Goal: Information Seeking & Learning: Learn about a topic

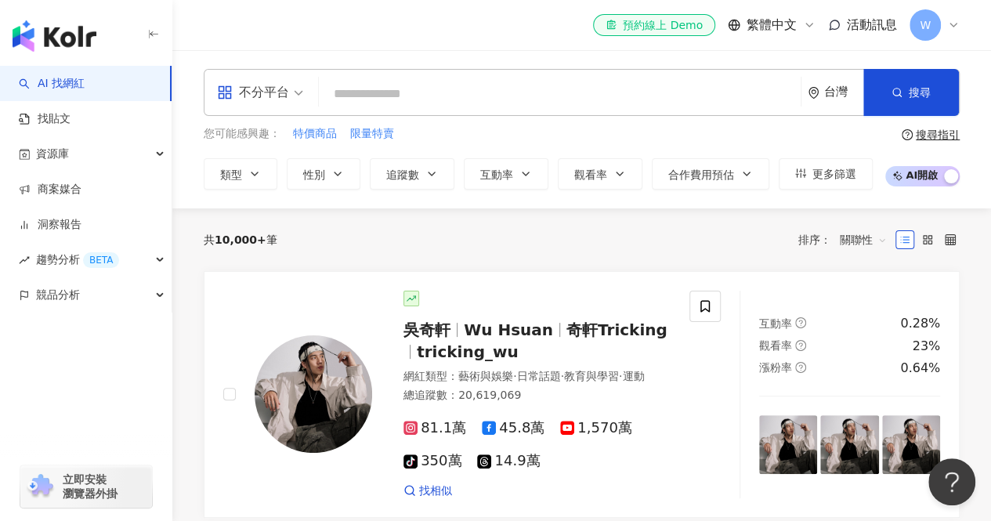
click at [283, 92] on div "不分平台" at bounding box center [253, 92] width 72 height 25
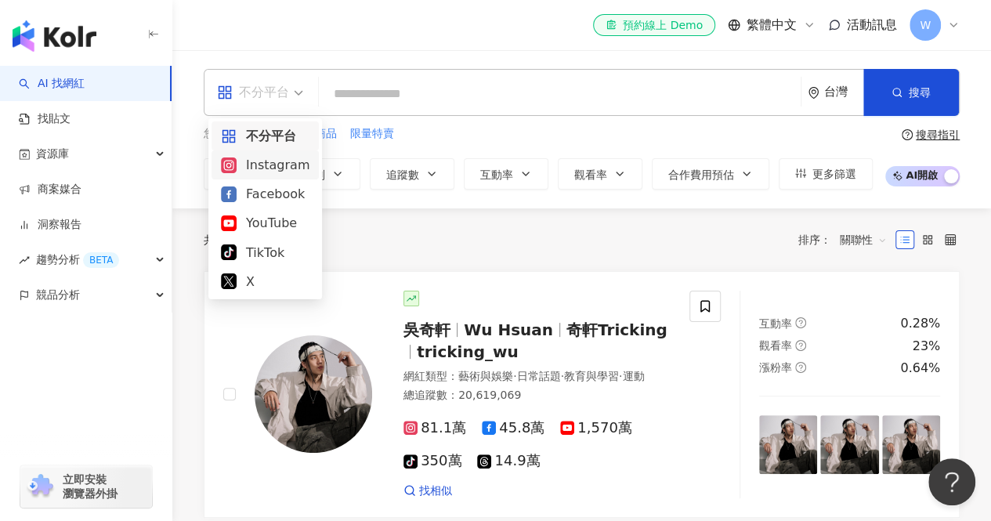
click at [302, 168] on div "Instagram" at bounding box center [265, 165] width 89 height 20
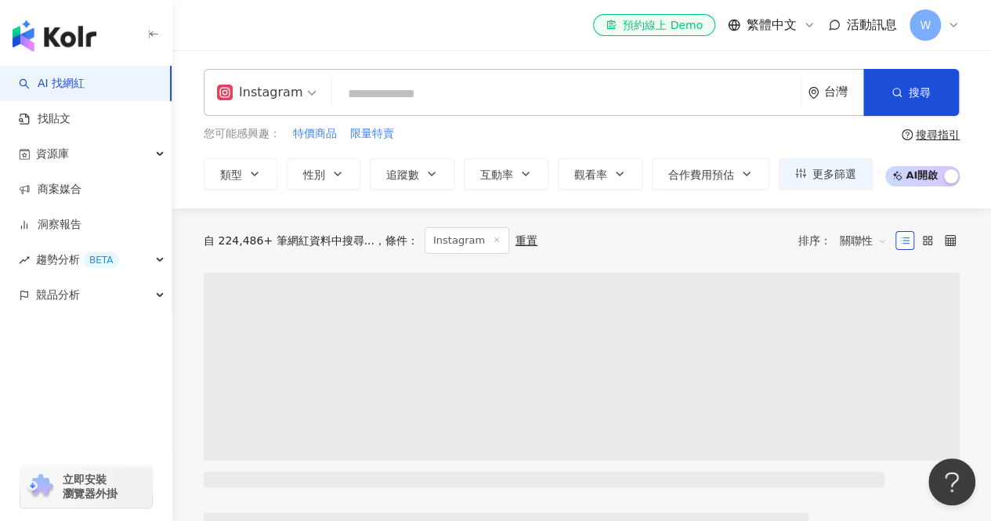
click at [405, 100] on input "search" at bounding box center [566, 94] width 456 height 30
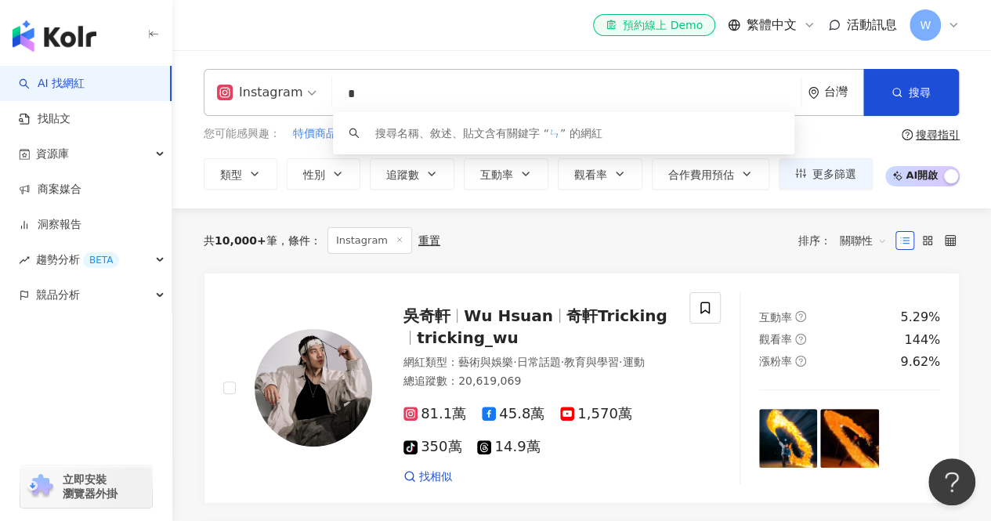
type input "**"
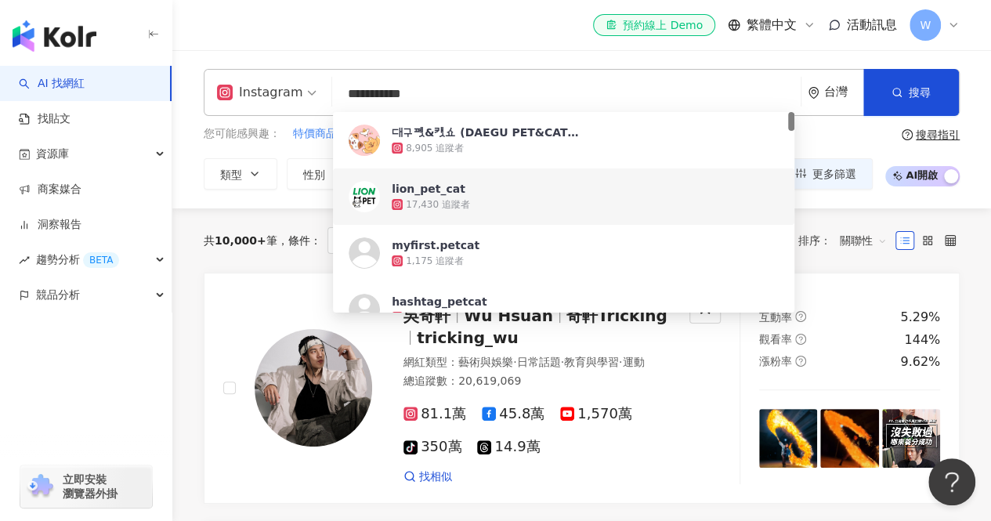
type input "**********"
click at [284, 201] on div "**********" at bounding box center [581, 129] width 819 height 158
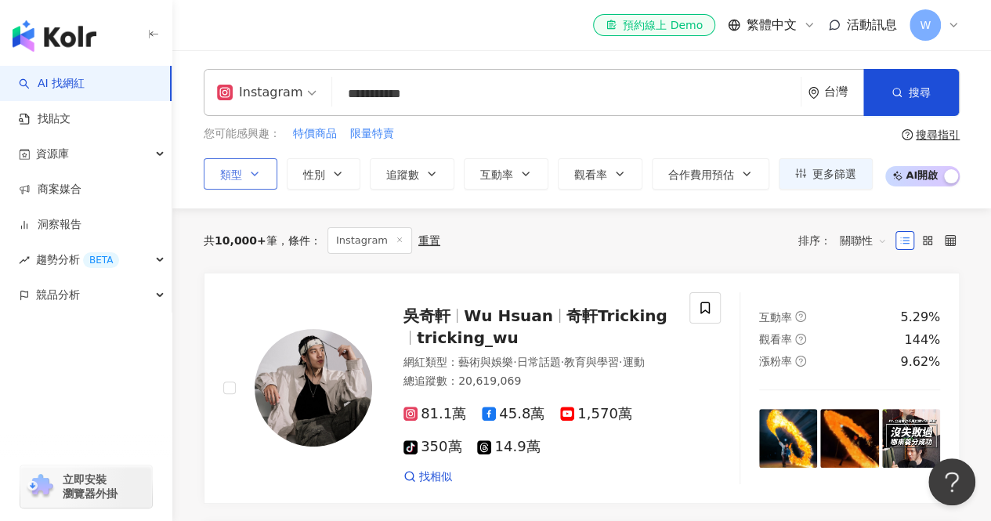
click at [261, 177] on button "類型" at bounding box center [241, 173] width 74 height 31
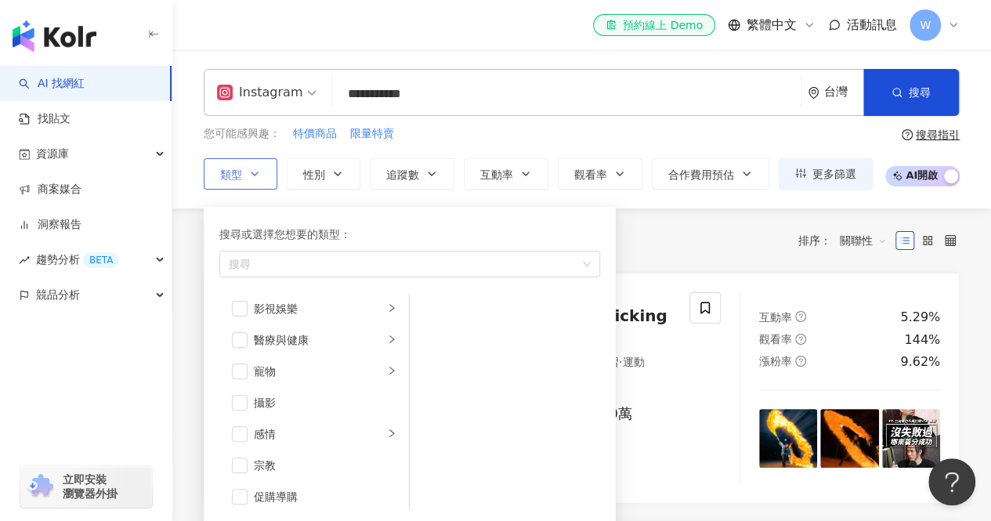
scroll to position [379, 0]
click at [320, 367] on div "寵物" at bounding box center [319, 372] width 130 height 17
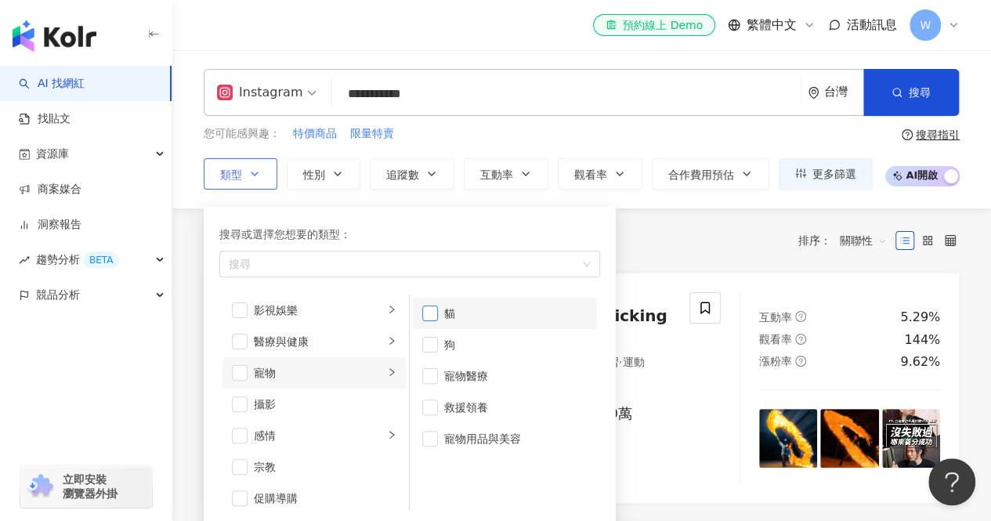
click at [431, 311] on span "button" at bounding box center [430, 314] width 16 height 16
click at [436, 435] on span "button" at bounding box center [430, 439] width 16 height 16
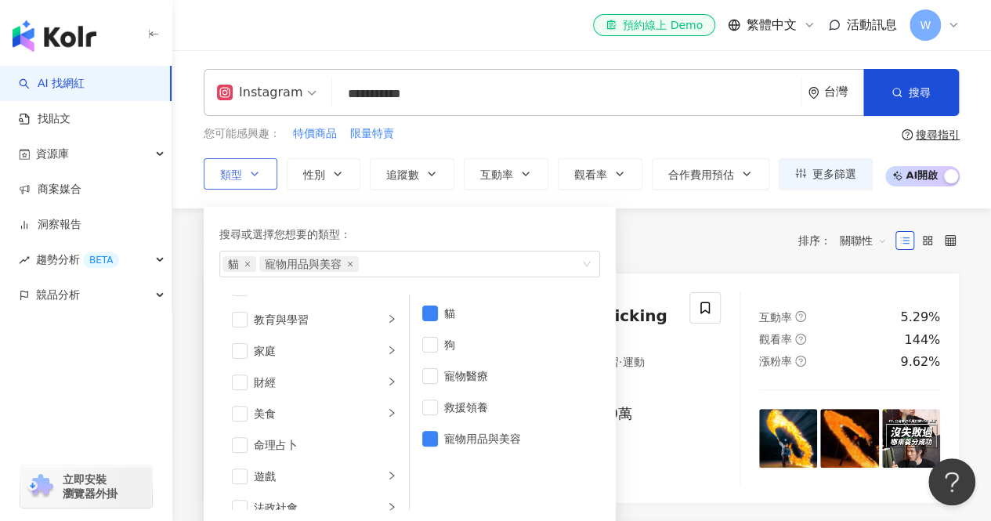
scroll to position [0, 0]
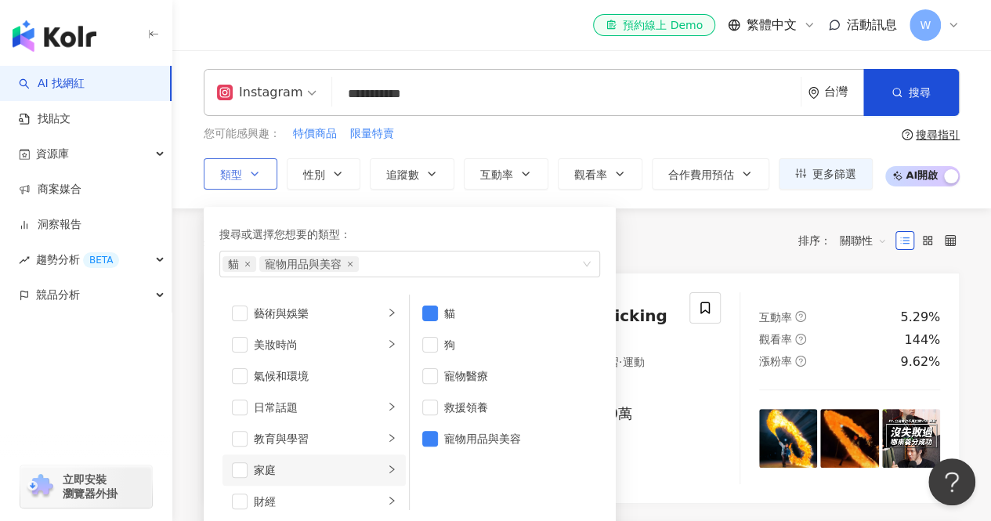
click at [248, 469] on li "家庭" at bounding box center [314, 469] width 183 height 31
click at [387, 471] on icon "right" at bounding box center [391, 469] width 9 height 9
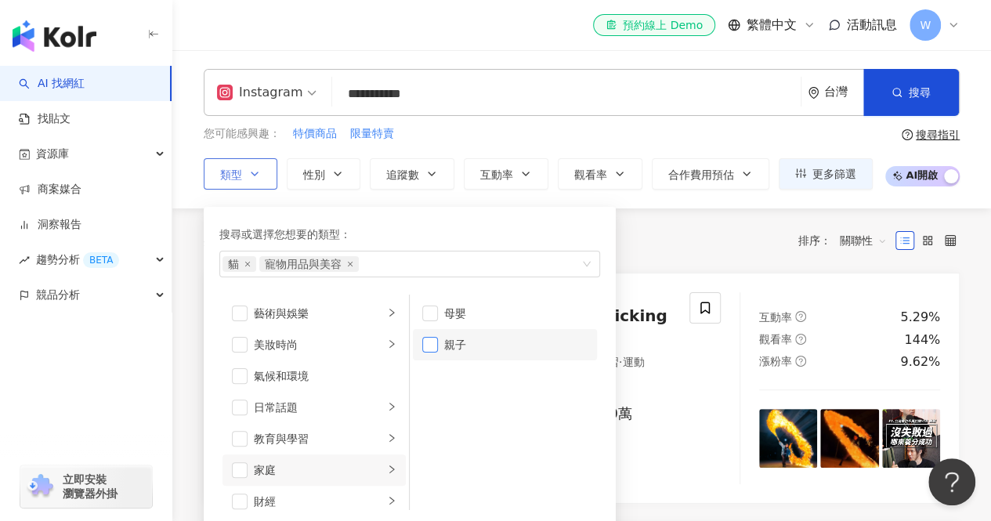
click at [433, 344] on span "button" at bounding box center [430, 345] width 16 height 16
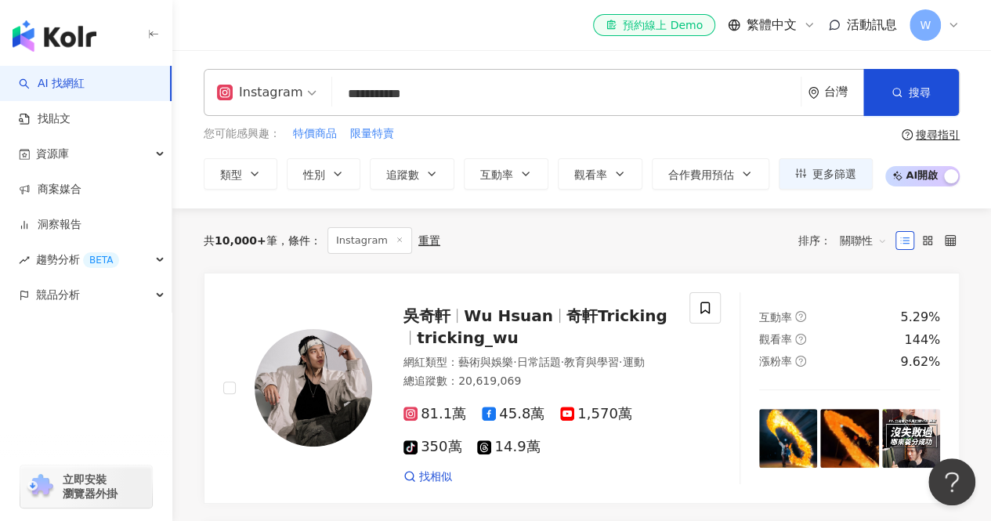
click at [659, 237] on div "共 10,000+ 筆 條件 ： Instagram 重置 排序： 關聯性" at bounding box center [582, 240] width 756 height 27
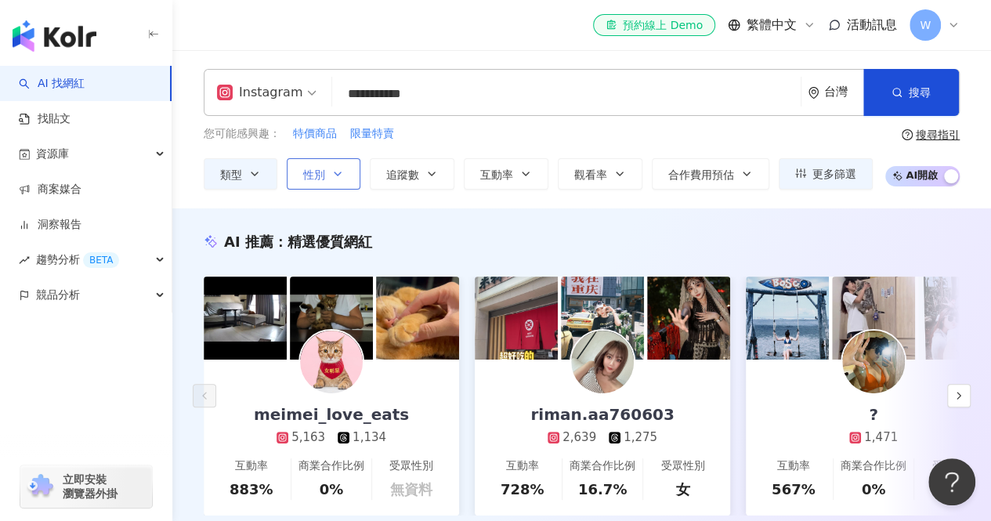
click at [315, 178] on span "性別" at bounding box center [314, 174] width 22 height 13
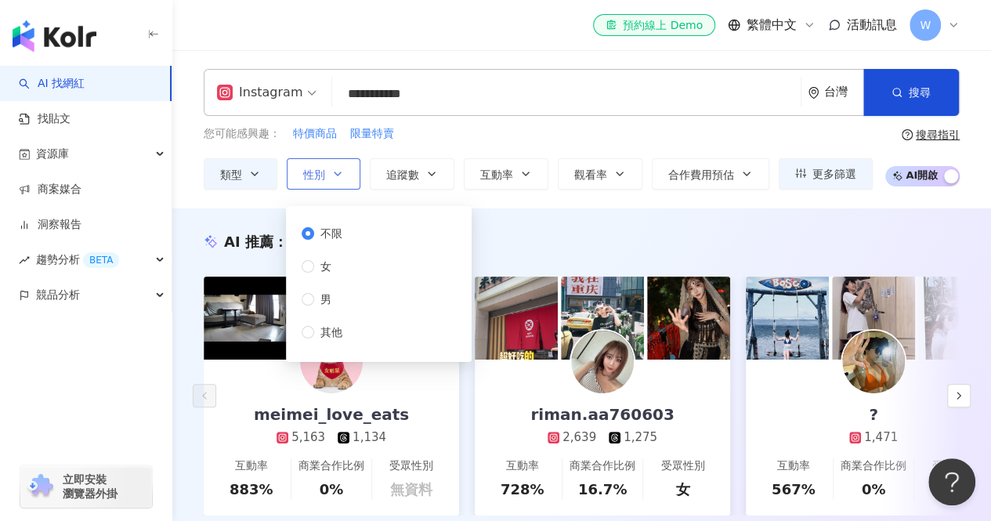
click at [315, 178] on span "性別" at bounding box center [314, 174] width 22 height 13
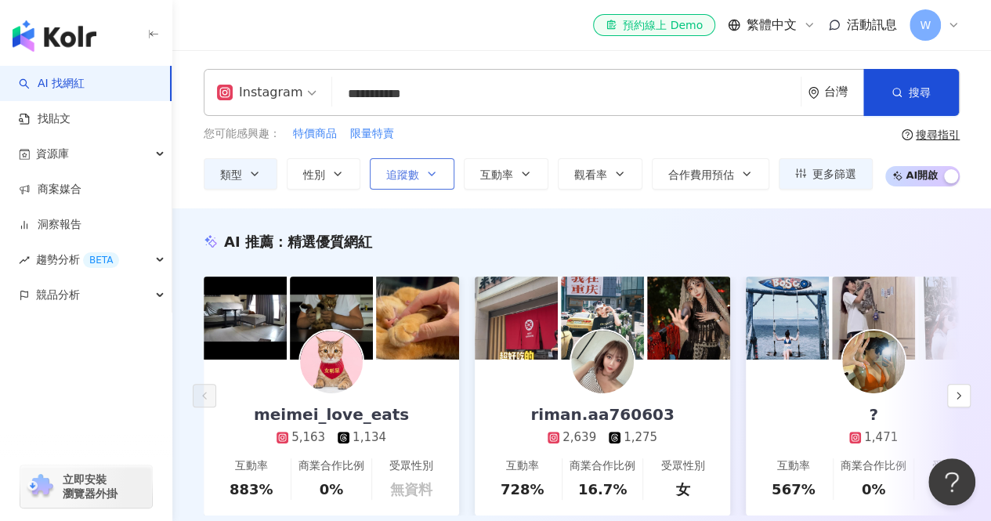
click at [407, 176] on span "追蹤數" at bounding box center [402, 174] width 33 height 13
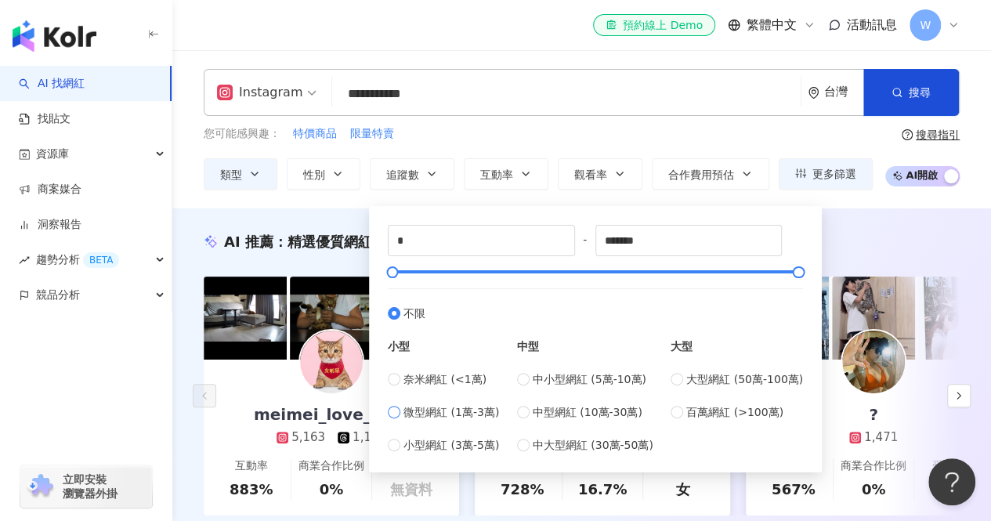
click at [415, 414] on span "微型網紅 (1萬-3萬)" at bounding box center [452, 412] width 96 height 17
type input "*****"
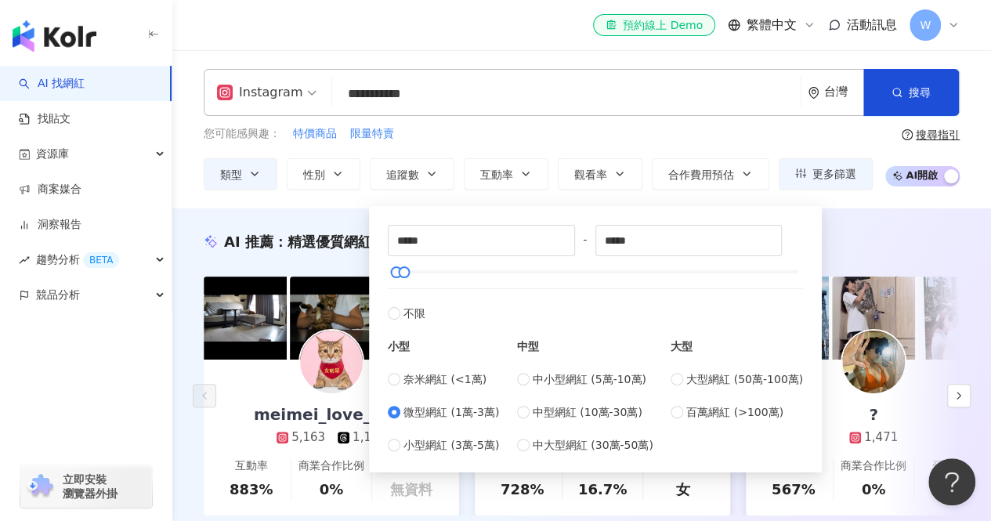
type input "*****"
click at [414, 410] on span "微型網紅 (1萬-3萬)" at bounding box center [452, 412] width 96 height 17
type input "*****"
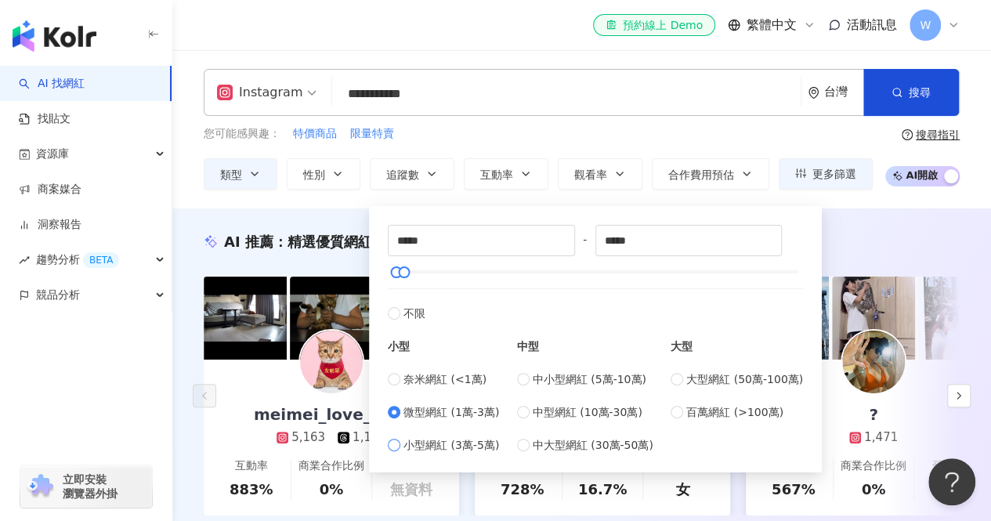
click at [416, 436] on span "小型網紅 (3萬-5萬)" at bounding box center [452, 444] width 96 height 17
type input "*****"
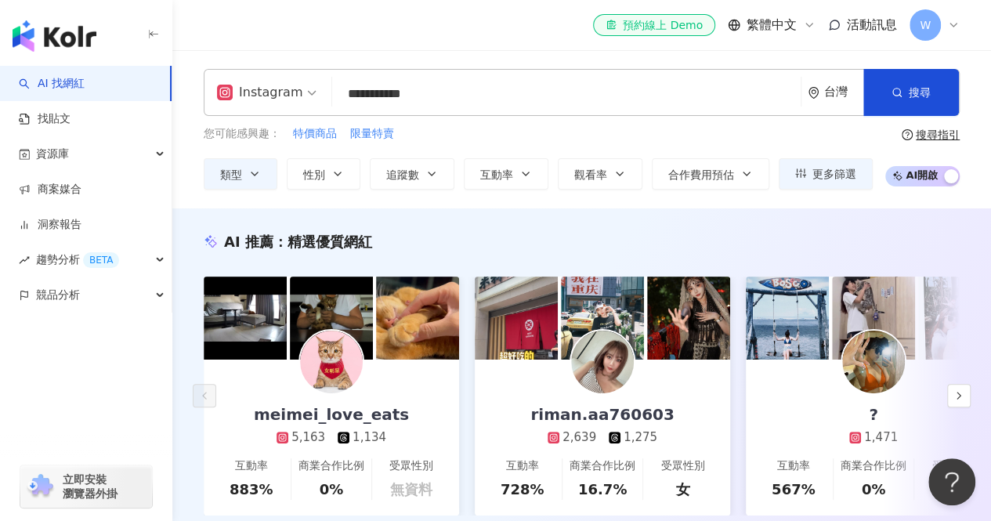
click at [470, 143] on div "您可能感興趣： 特價商品 限量特賣 類型 性別 追蹤數 互動率 觀看率 合作費用預估 更多篩選 不限 女 男 其他 ***** - ***** 不限 小型 奈…" at bounding box center [538, 157] width 669 height 64
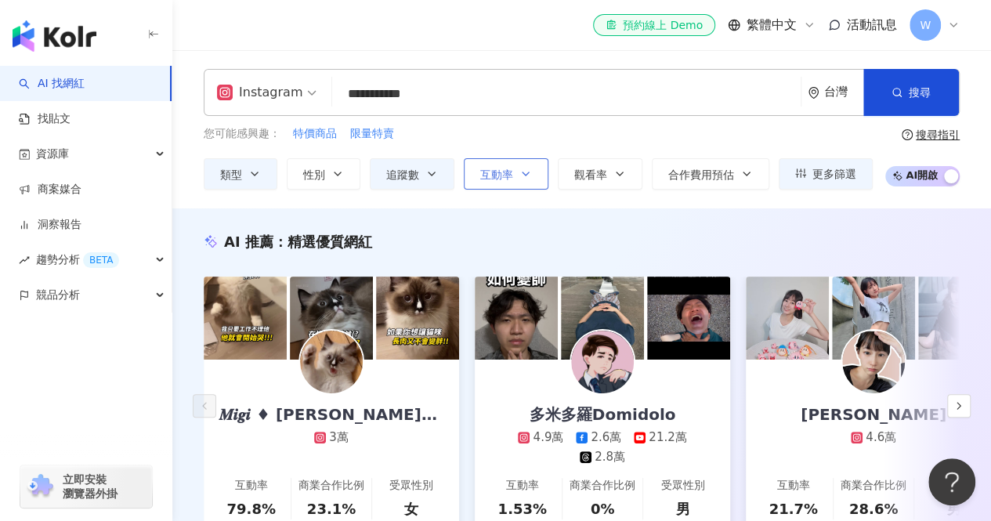
click at [500, 172] on span "互動率" at bounding box center [496, 174] width 33 height 13
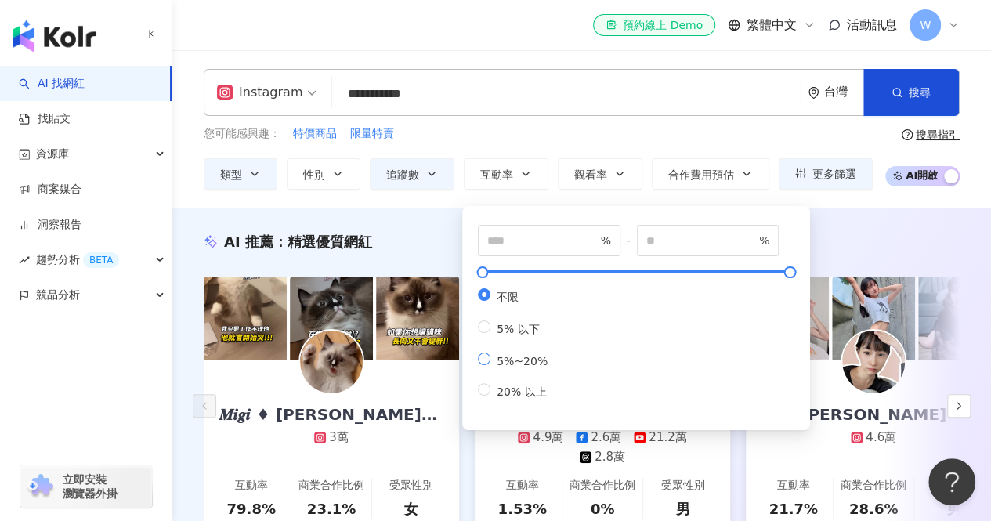
click at [510, 363] on span "5%~20%" at bounding box center [522, 361] width 63 height 13
type input "*"
type input "**"
click at [567, 129] on div "您可能感興趣： 特價商品 限量特賣" at bounding box center [538, 133] width 669 height 17
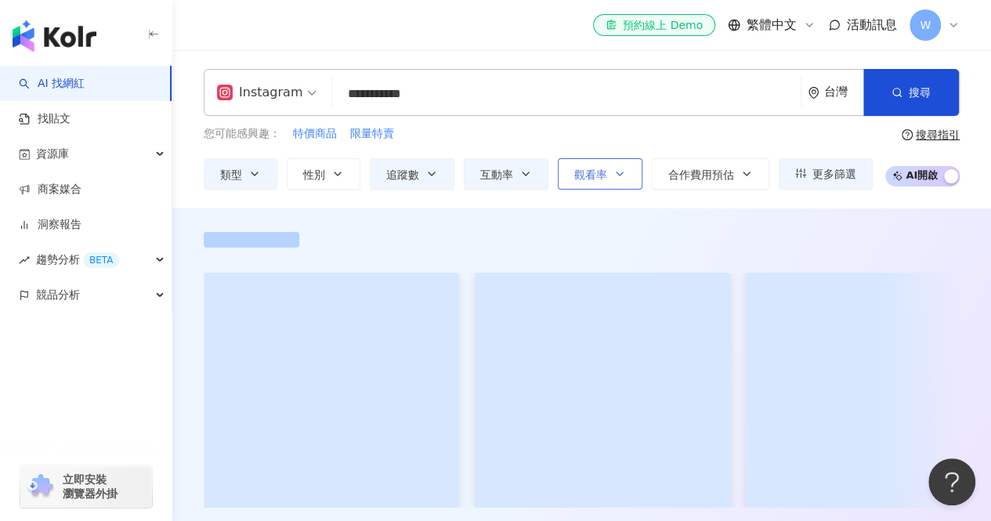
click at [582, 168] on span "觀看率" at bounding box center [590, 174] width 33 height 13
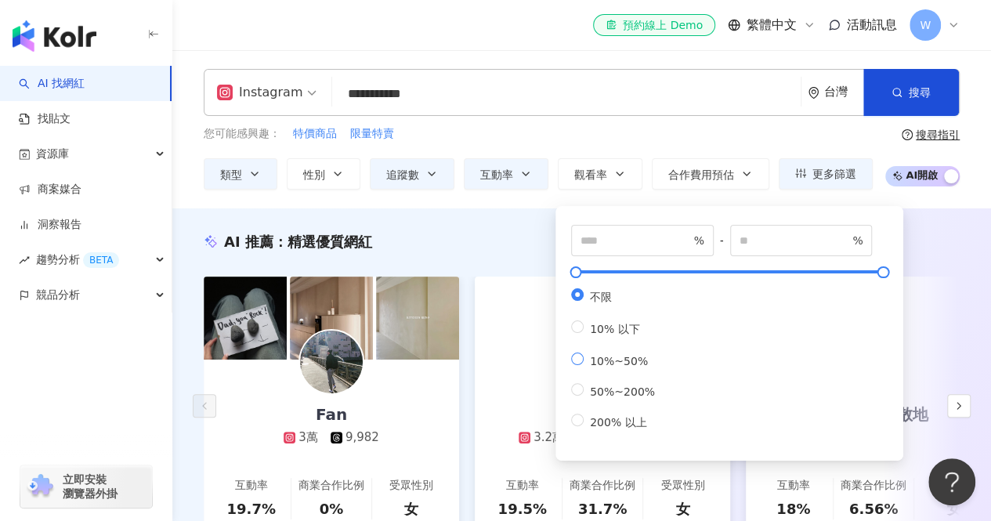
click at [600, 367] on span "10%~50%" at bounding box center [619, 361] width 71 height 13
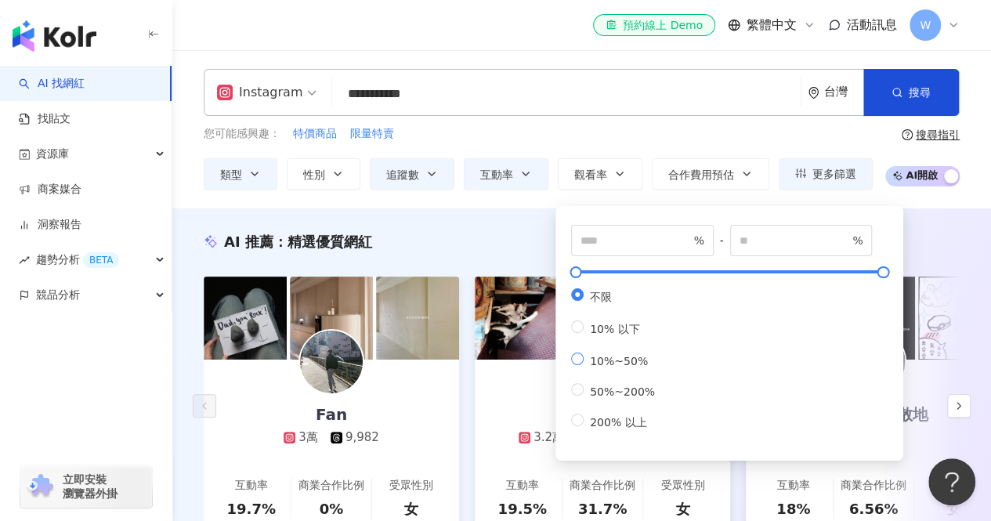
type input "**"
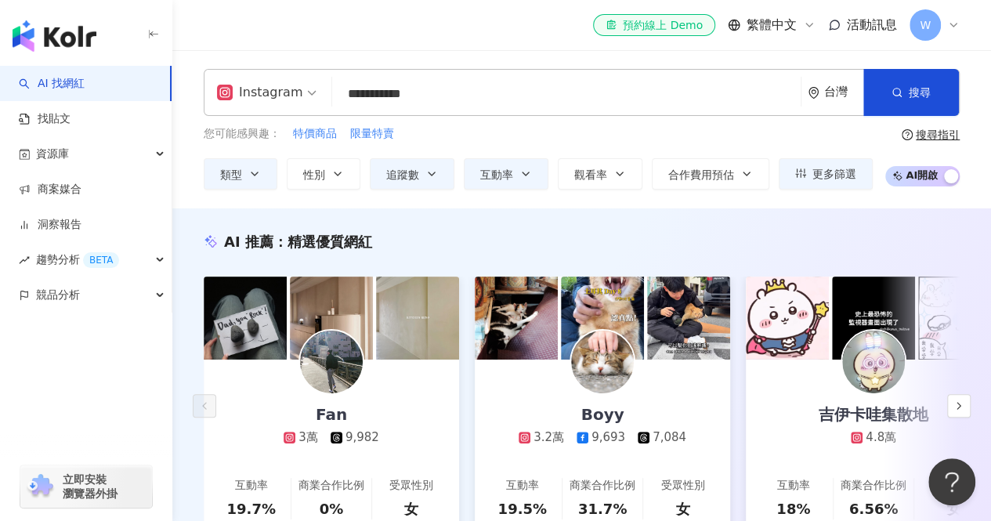
click at [651, 124] on div "**********" at bounding box center [581, 129] width 819 height 121
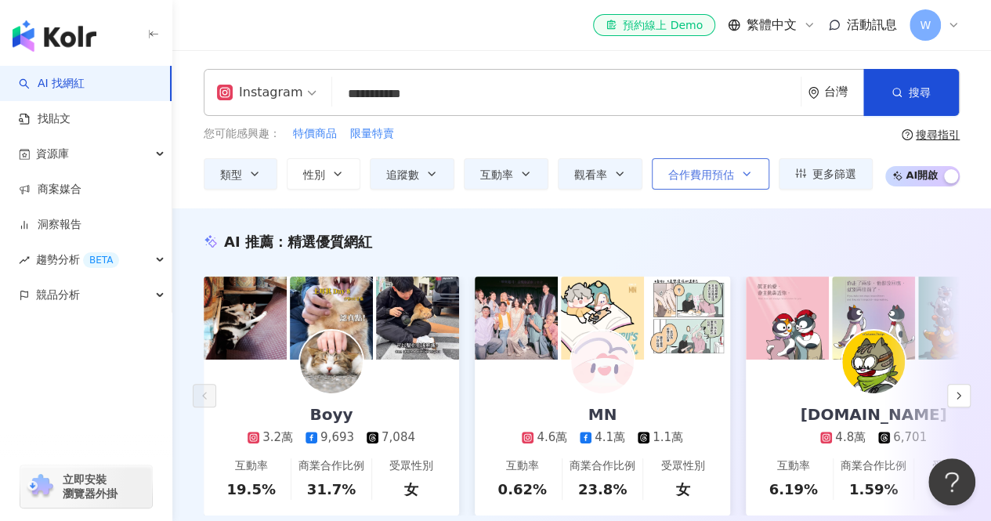
click at [693, 176] on span "合作費用預估" at bounding box center [701, 174] width 66 height 13
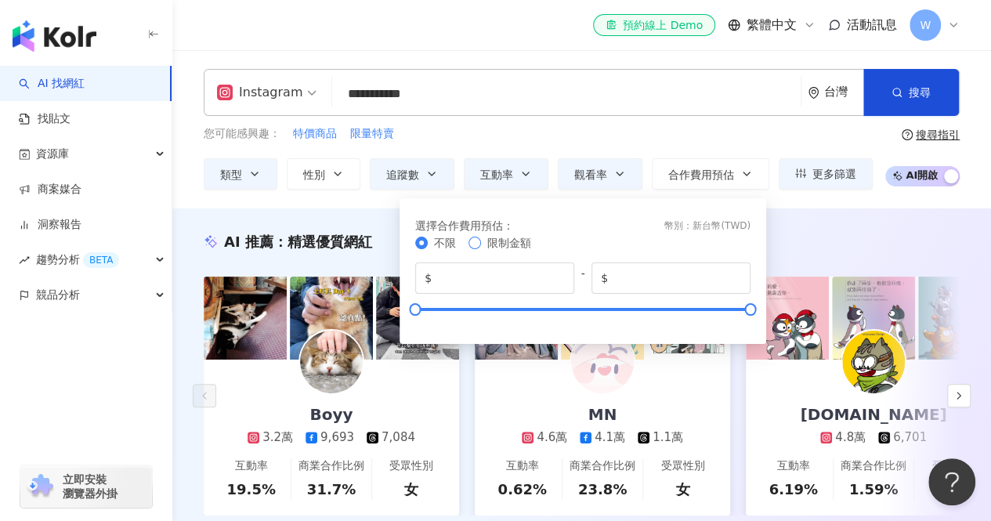
click at [519, 244] on span "限制金額" at bounding box center [509, 243] width 44 height 13
type input "****"
click at [417, 309] on div at bounding box center [416, 309] width 9 height 9
drag, startPoint x: 748, startPoint y: 310, endPoint x: 427, endPoint y: 320, distance: 321.4
click at [427, 320] on div "不限 限制金額 $ **** - $ *****" at bounding box center [582, 279] width 335 height 91
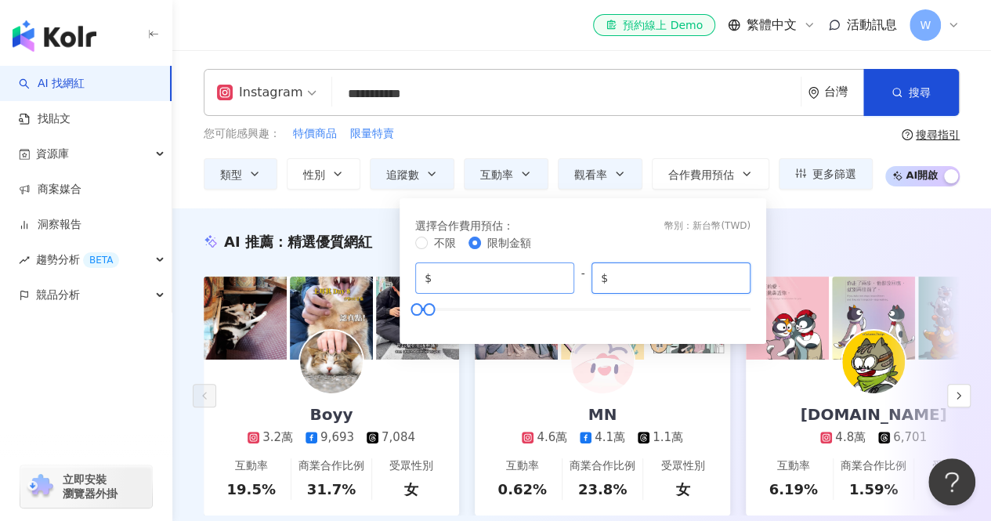
drag, startPoint x: 658, startPoint y: 278, endPoint x: 545, endPoint y: 282, distance: 113.7
click at [545, 282] on div "$ **** - $ *****" at bounding box center [582, 277] width 335 height 31
type input "*****"
click at [588, 131] on div "您可能感興趣： 特價商品 限量特賣" at bounding box center [538, 133] width 669 height 17
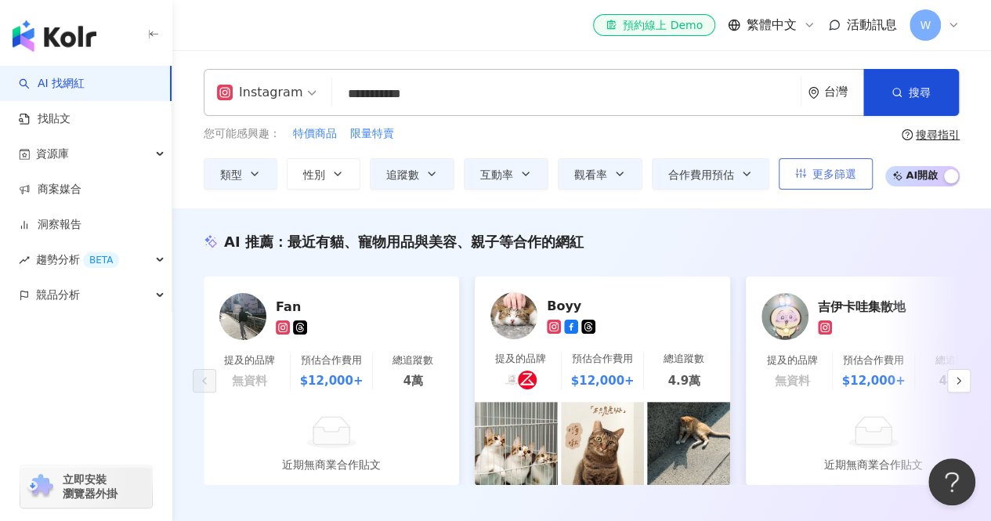
click at [816, 168] on span "更多篩選" at bounding box center [835, 174] width 44 height 13
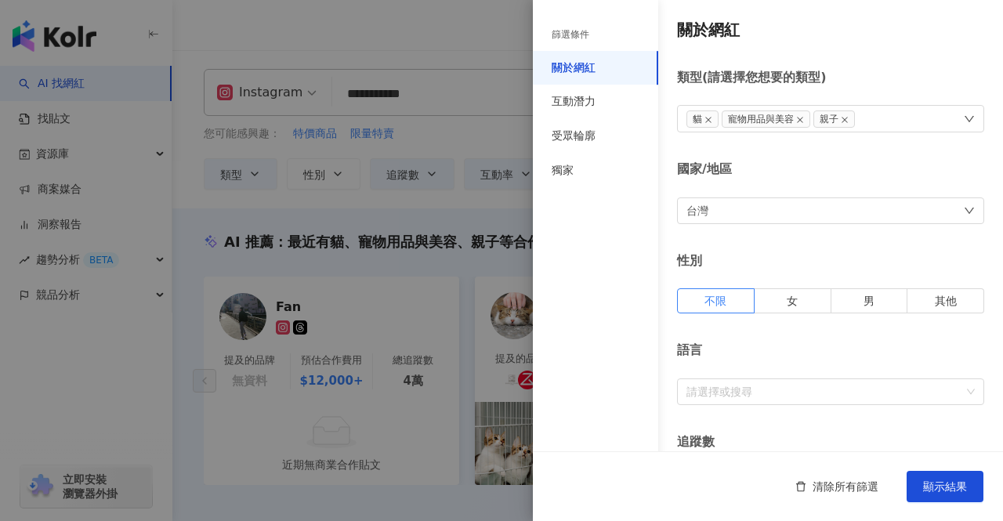
click at [716, 212] on div "台灣" at bounding box center [830, 210] width 307 height 27
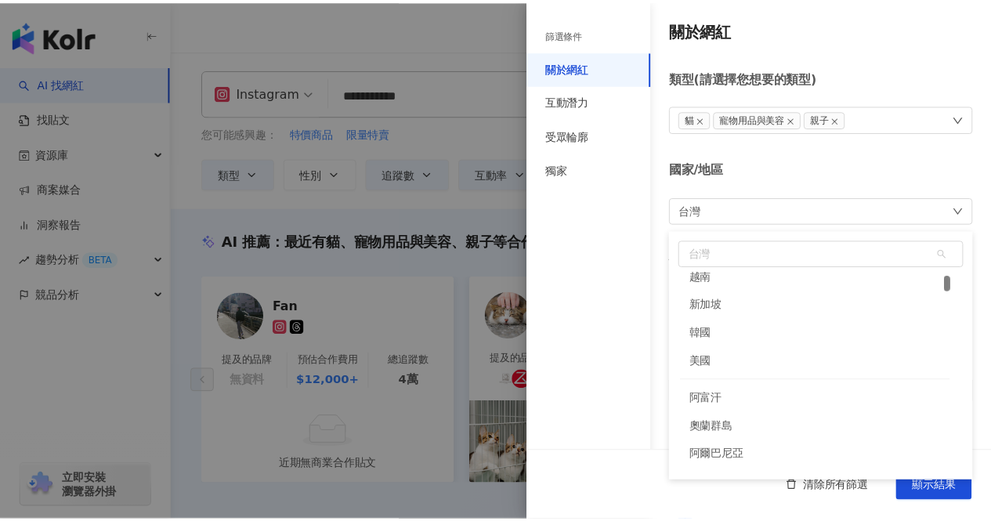
scroll to position [186, 0]
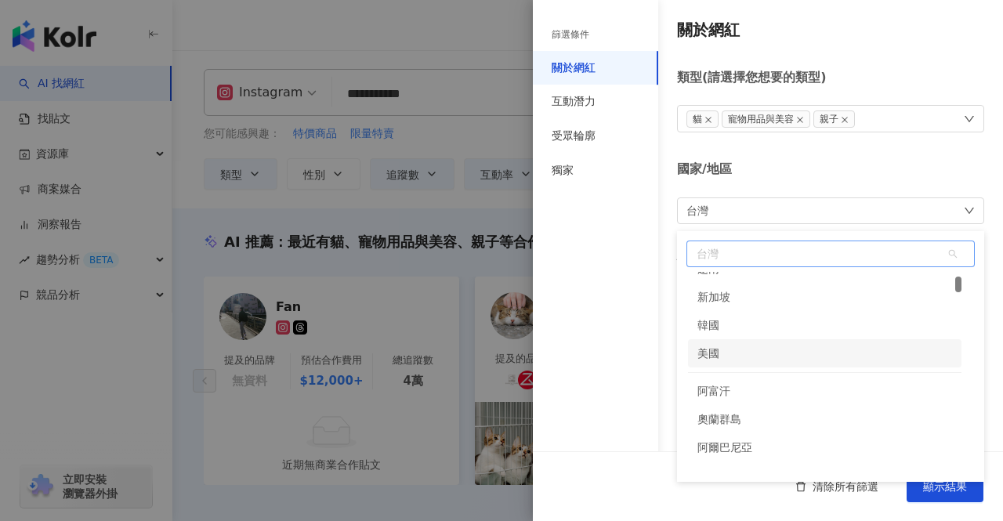
click at [713, 357] on div "美國" at bounding box center [708, 353] width 22 height 28
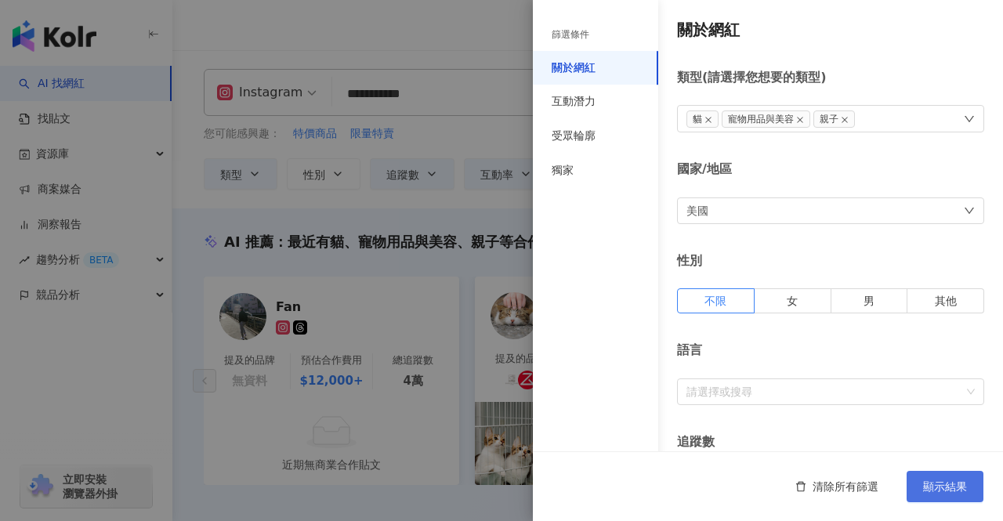
click at [932, 477] on button "顯示結果" at bounding box center [945, 486] width 77 height 31
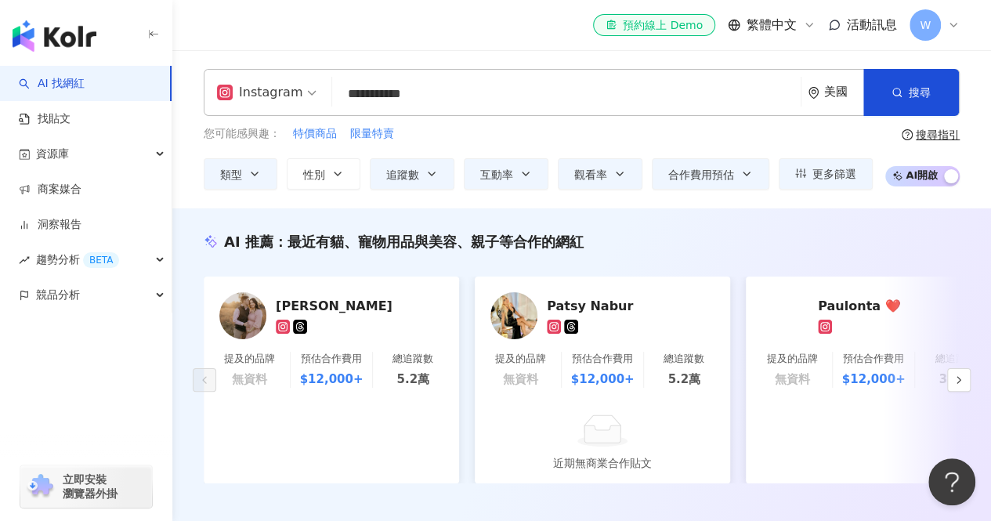
click at [480, 20] on div "el-icon-cs 預約線上 Demo 繁體中文 活動訊息 W" at bounding box center [582, 25] width 756 height 50
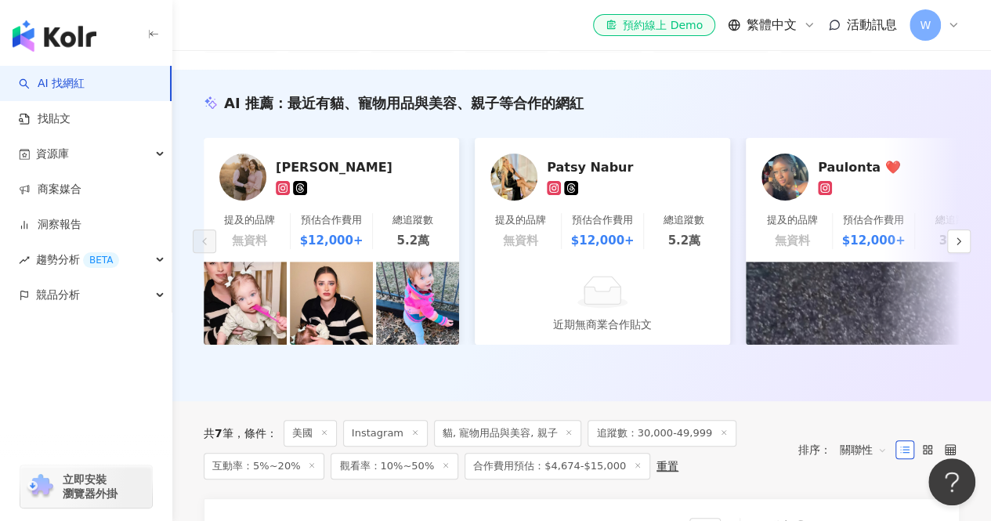
scroll to position [138, 0]
click at [382, 185] on div at bounding box center [360, 189] width 168 height 14
click at [619, 140] on link "Patsy Nabur 提及的品牌 無資料 預估合作費用 $12,000+ 總追蹤數 5.2萬" at bounding box center [602, 201] width 255 height 124
click at [867, 183] on div at bounding box center [902, 189] width 168 height 14
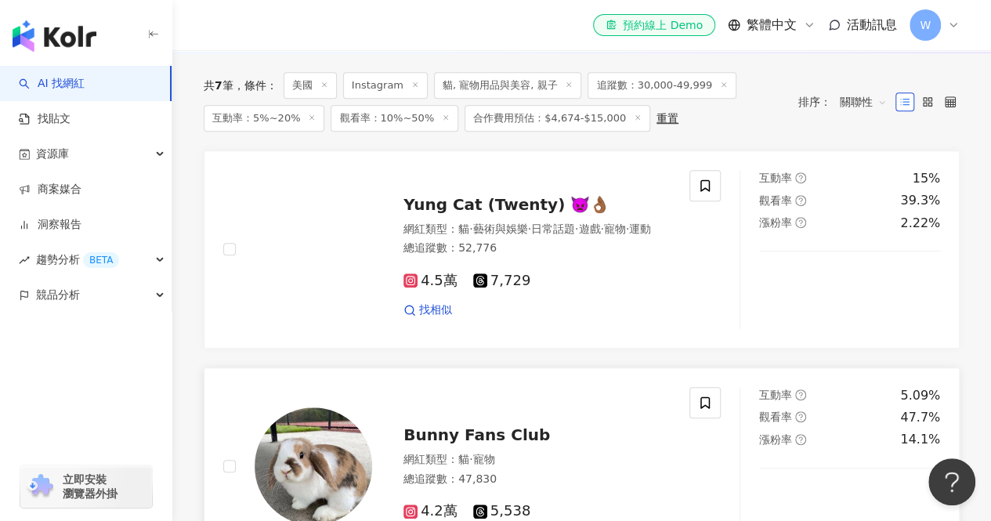
scroll to position [485, 0]
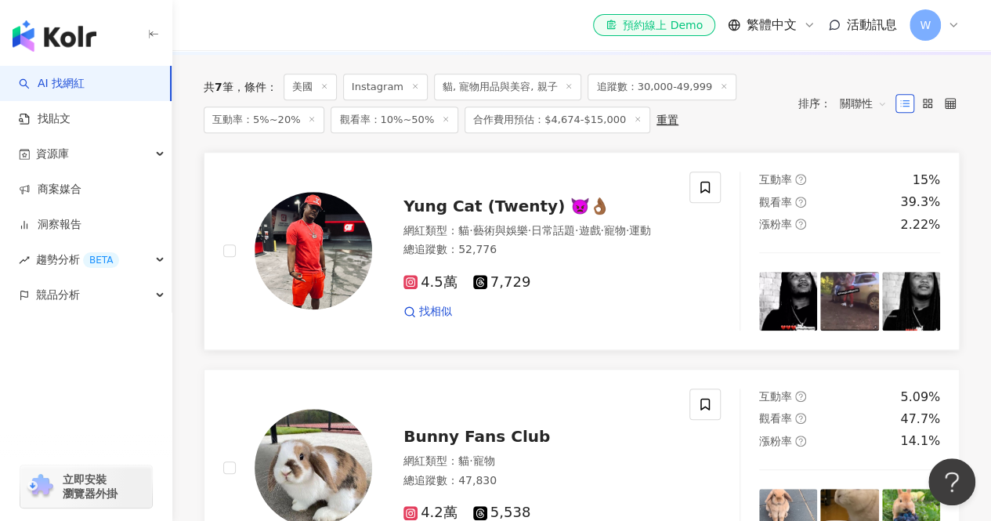
click at [567, 291] on div "4.5萬 7,729" at bounding box center [537, 282] width 267 height 17
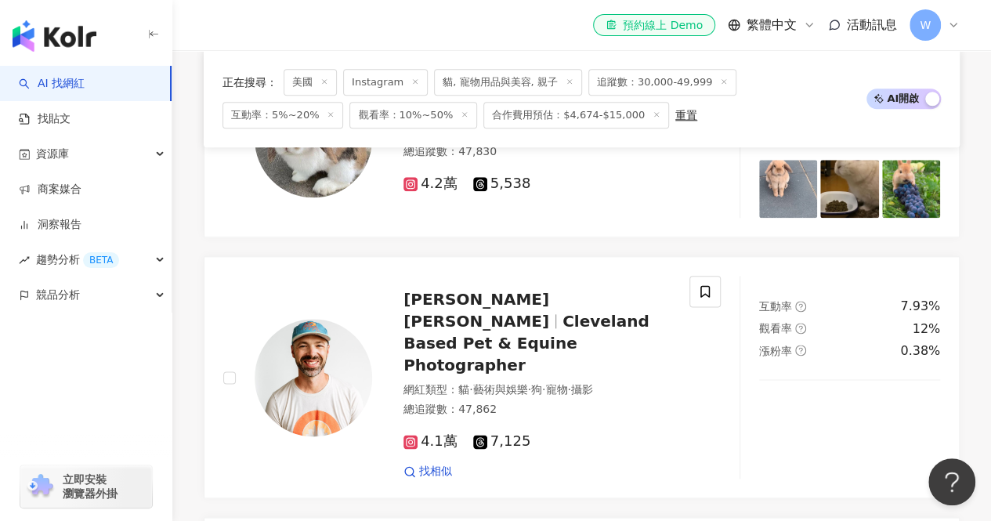
scroll to position [815, 0]
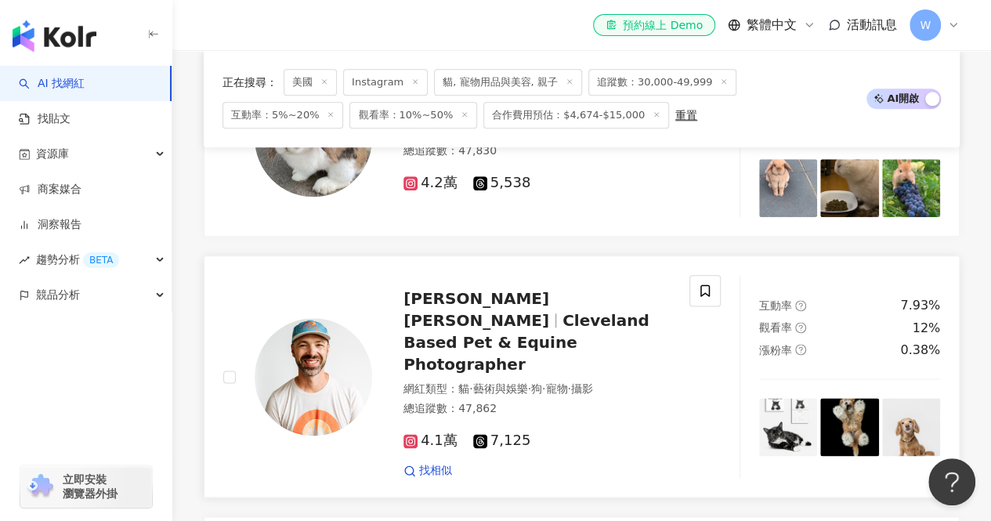
click at [500, 326] on span "Cleveland Based Pet & Equine Photographer" at bounding box center [527, 342] width 246 height 63
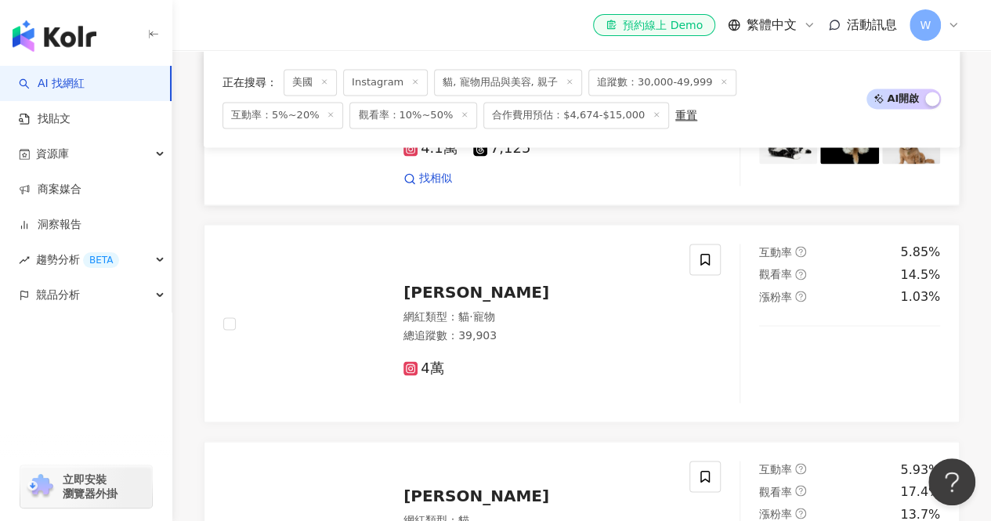
scroll to position [1111, 0]
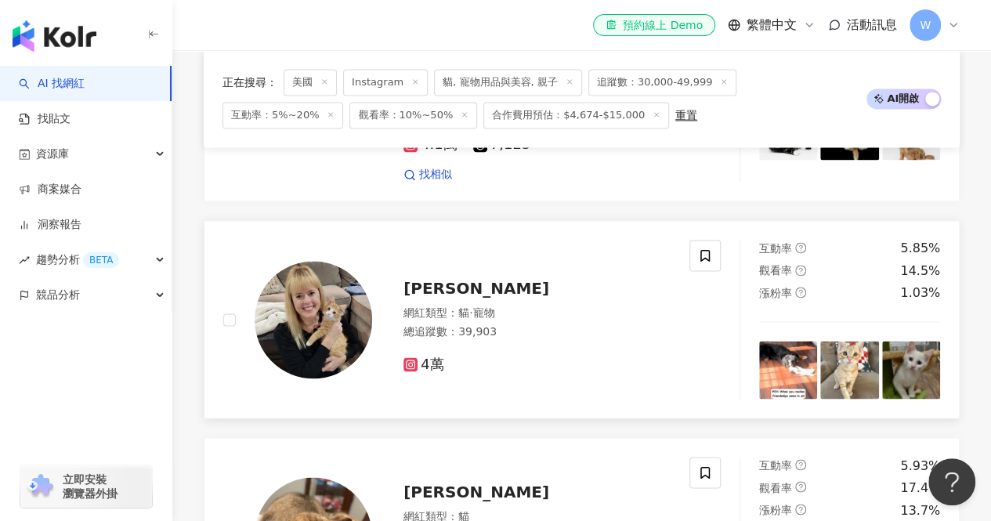
click at [457, 279] on span "Lori White" at bounding box center [477, 288] width 146 height 19
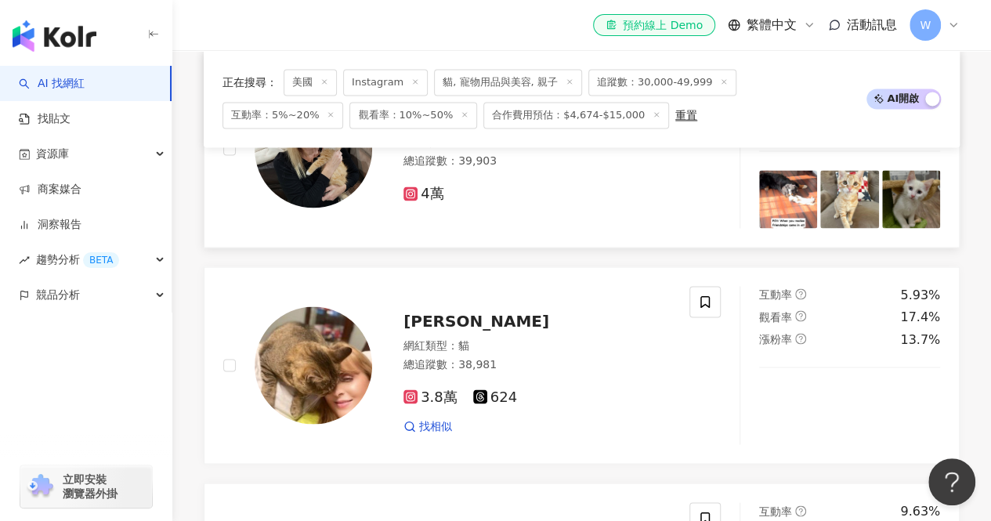
scroll to position [1335, 0]
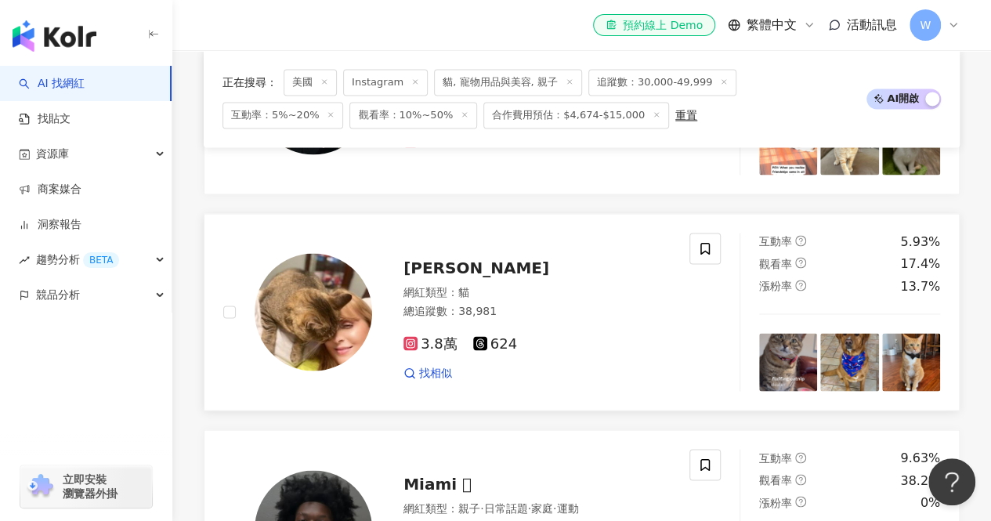
click at [316, 259] on img at bounding box center [314, 312] width 118 height 118
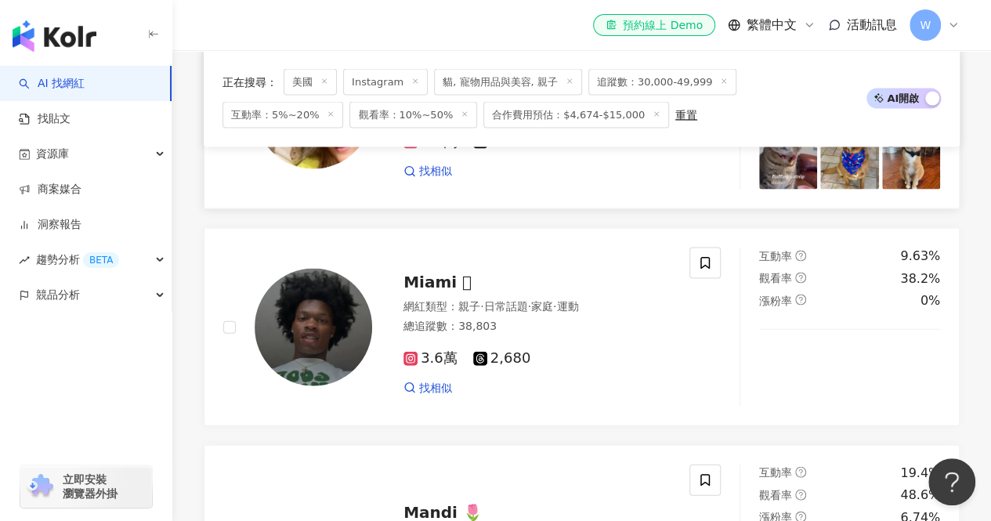
scroll to position [1545, 0]
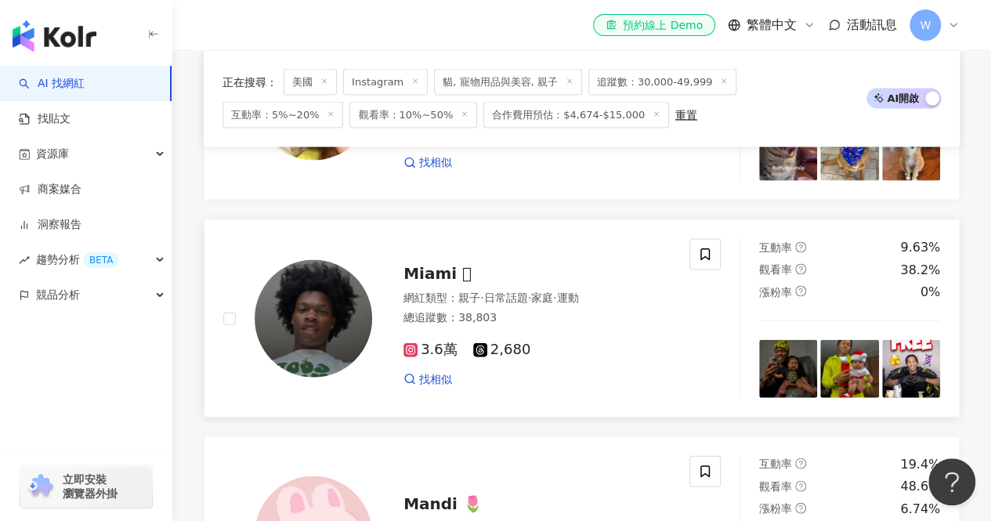
click at [354, 275] on img at bounding box center [314, 319] width 118 height 118
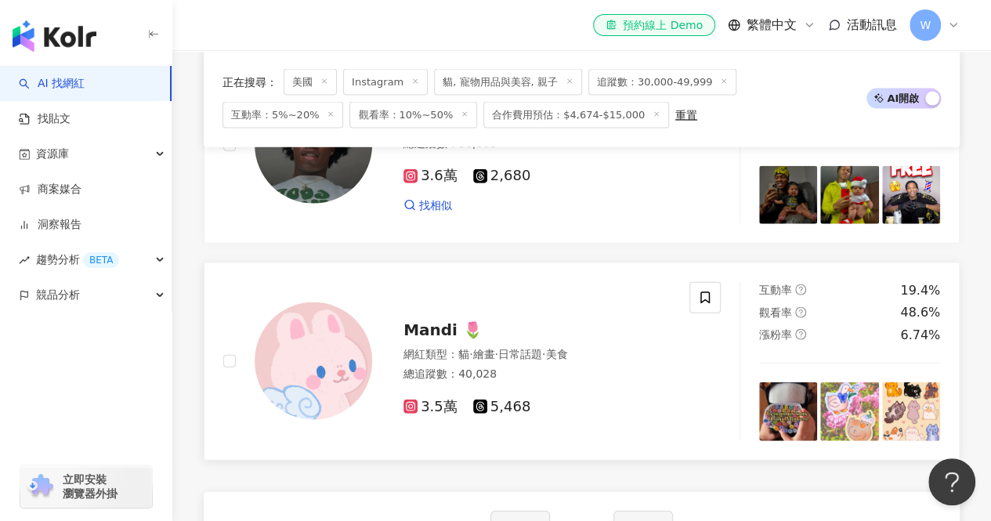
click at [335, 302] on img at bounding box center [314, 361] width 118 height 118
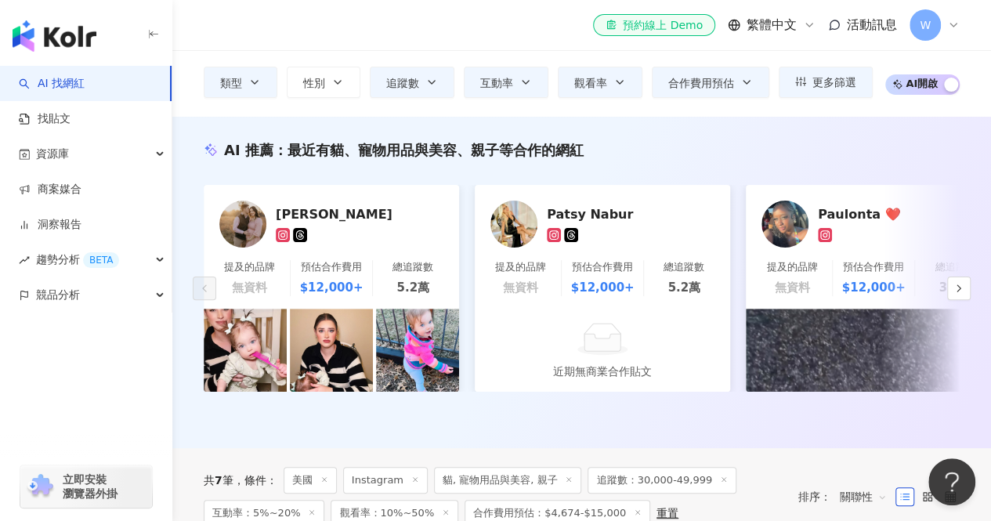
scroll to position [0, 0]
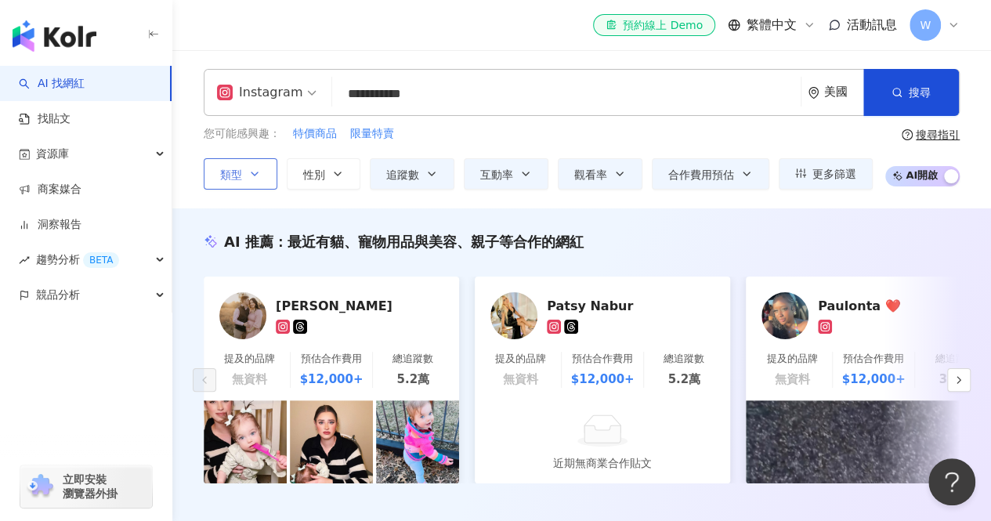
click at [249, 175] on icon "button" at bounding box center [254, 174] width 13 height 13
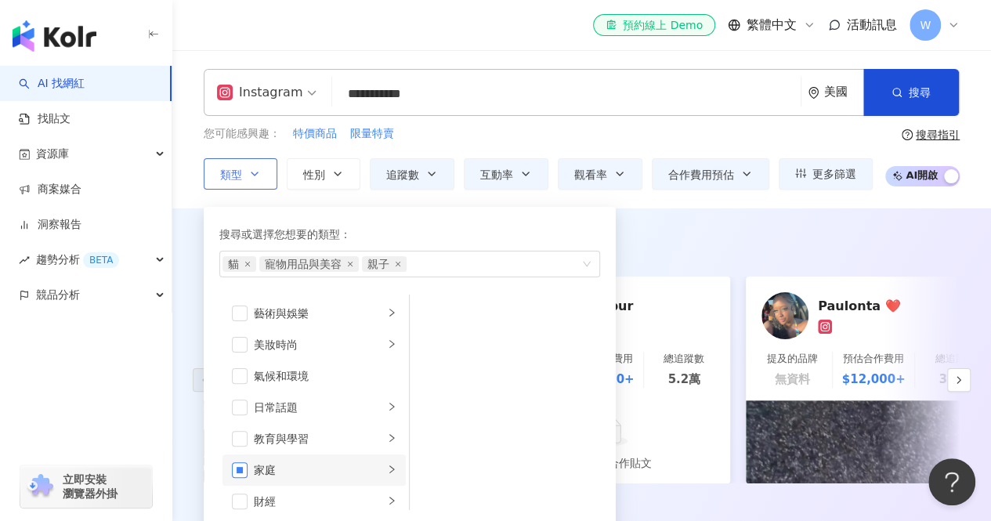
click at [243, 468] on span "button" at bounding box center [240, 470] width 16 height 16
click at [246, 465] on span "button" at bounding box center [240, 470] width 16 height 16
click at [393, 261] on div "貓 寵物用品與美容" at bounding box center [402, 264] width 358 height 16
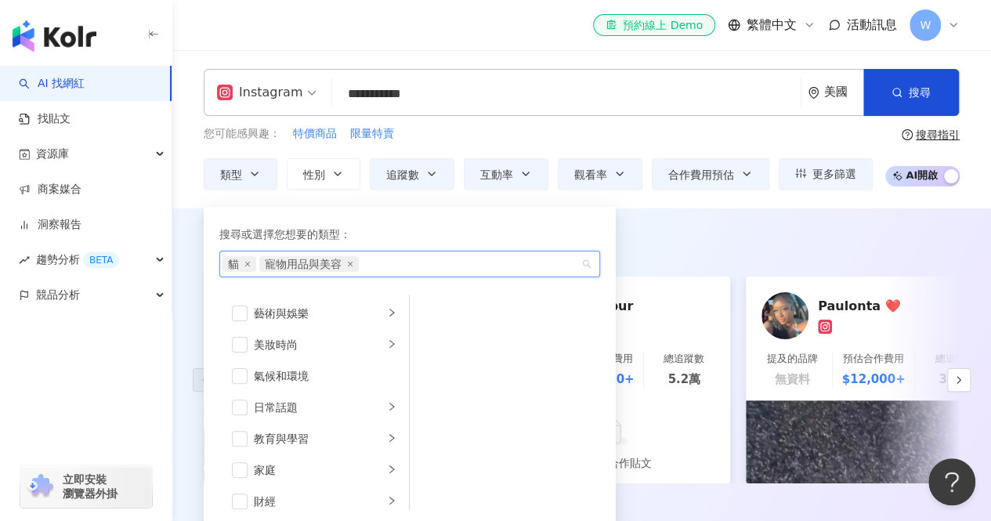
click at [487, 130] on div "您可能感興趣： 特價商品 限量特賣" at bounding box center [538, 133] width 669 height 17
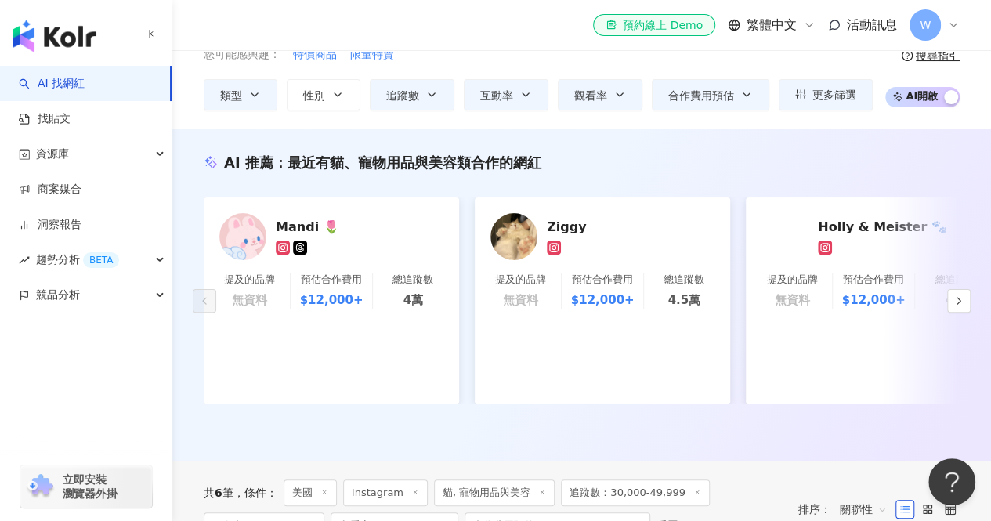
scroll to position [80, 0]
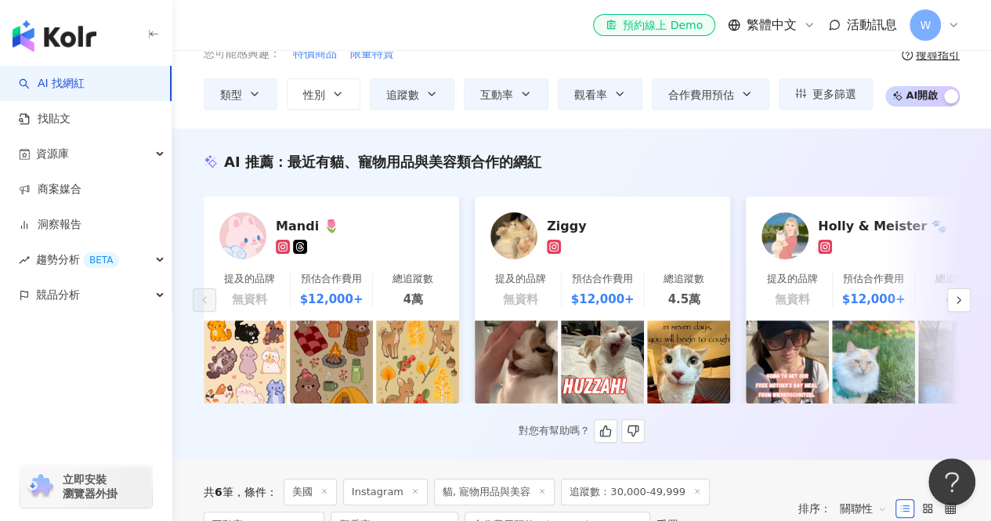
click at [534, 229] on img at bounding box center [514, 235] width 47 height 47
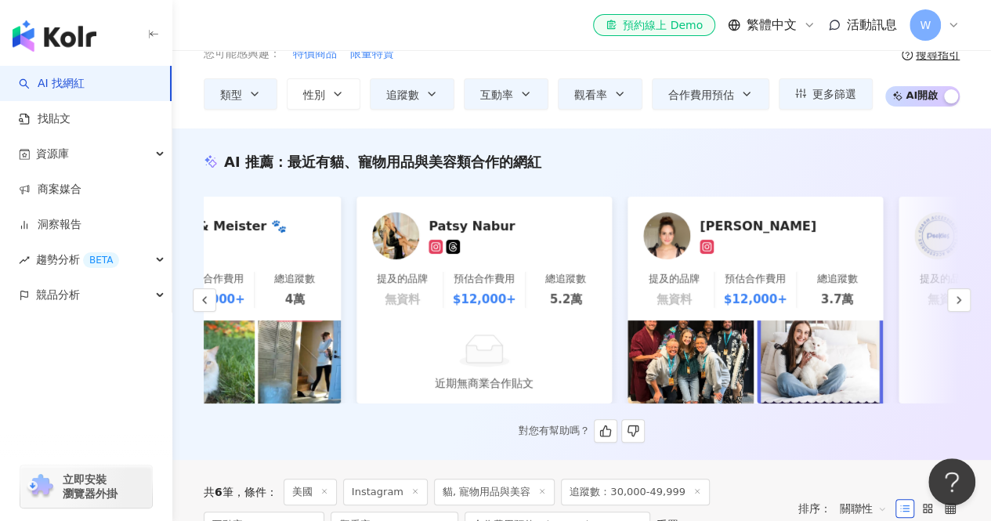
scroll to position [0, 983]
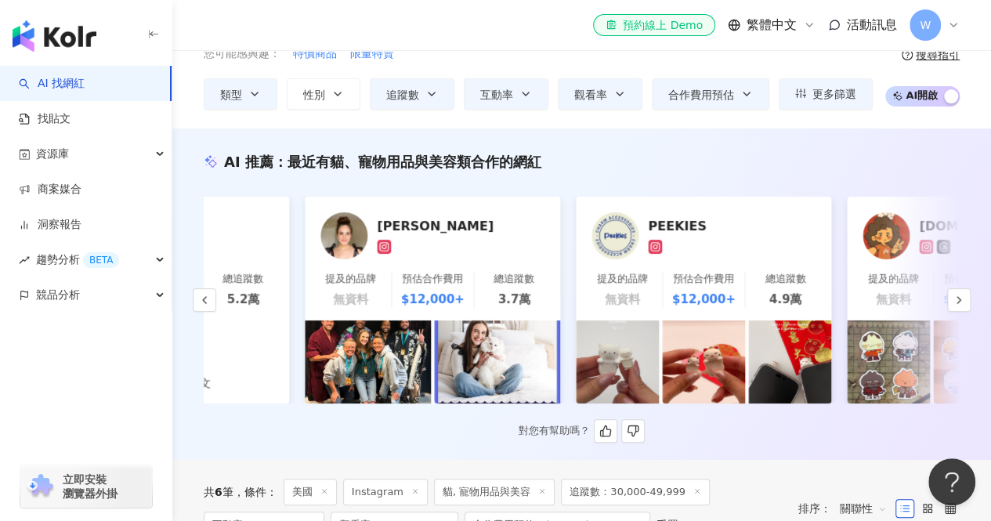
click at [445, 261] on link "Julia Davis 提及的品牌 無資料 預估合作費用 $12,000+ 總追蹤數 3.7萬" at bounding box center [432, 259] width 255 height 124
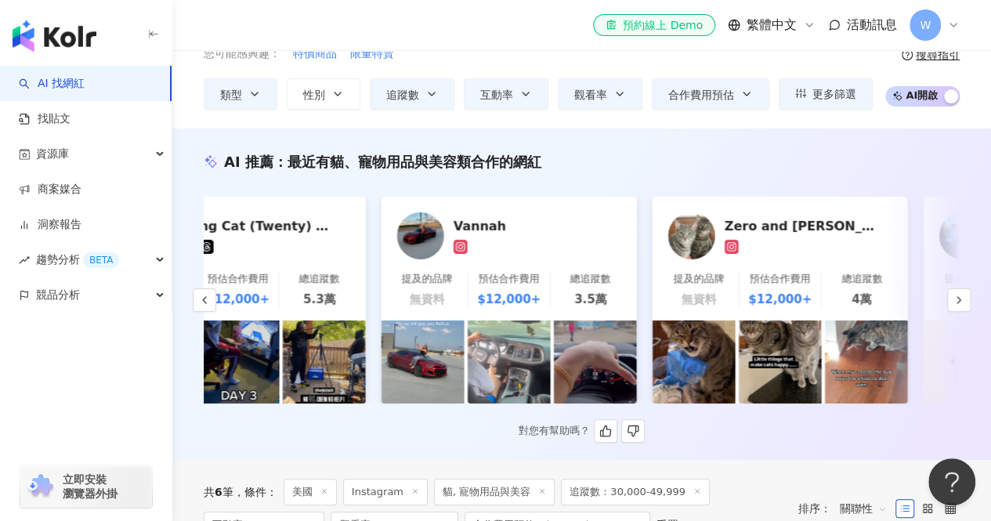
scroll to position [0, 1993]
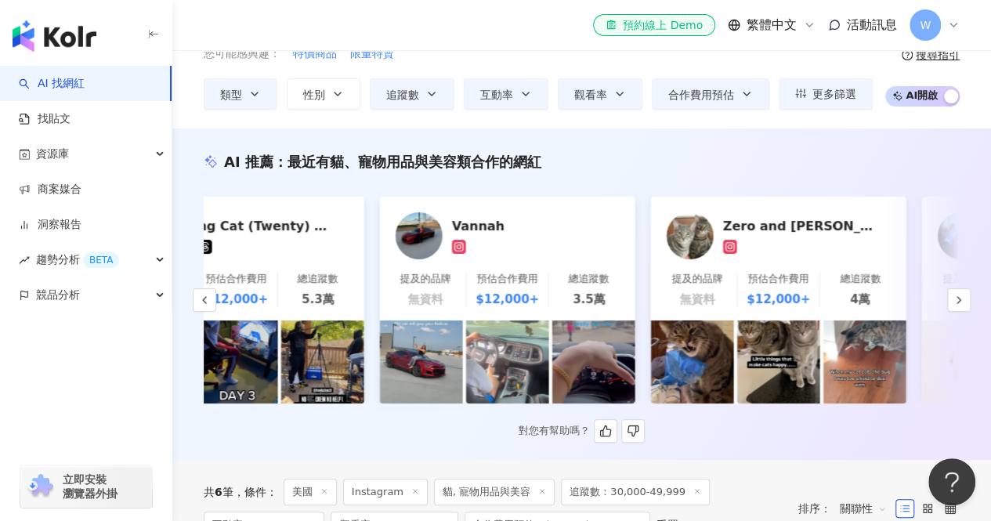
click at [831, 272] on div "總追蹤數 4萬" at bounding box center [860, 290] width 80 height 36
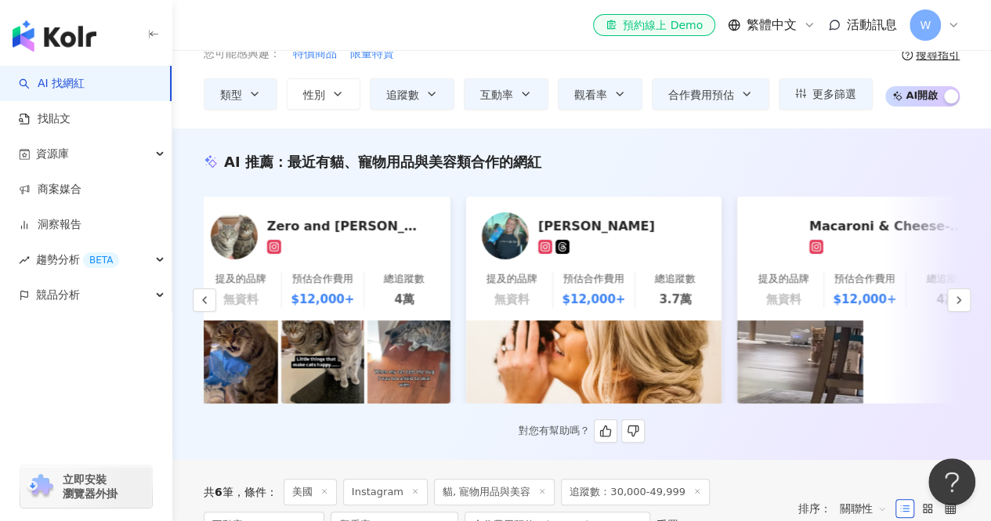
scroll to position [0, 2529]
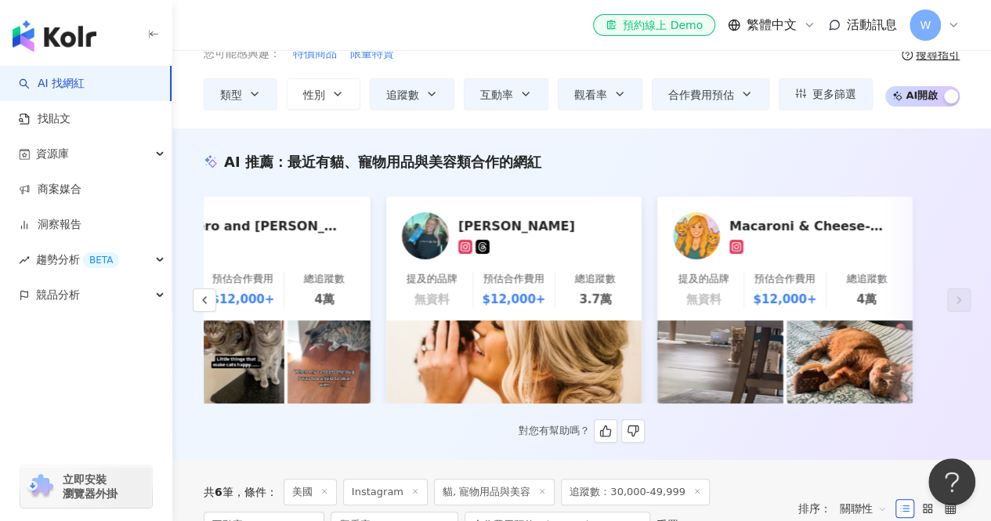
click at [791, 292] on div "$12,000+" at bounding box center [785, 299] width 63 height 17
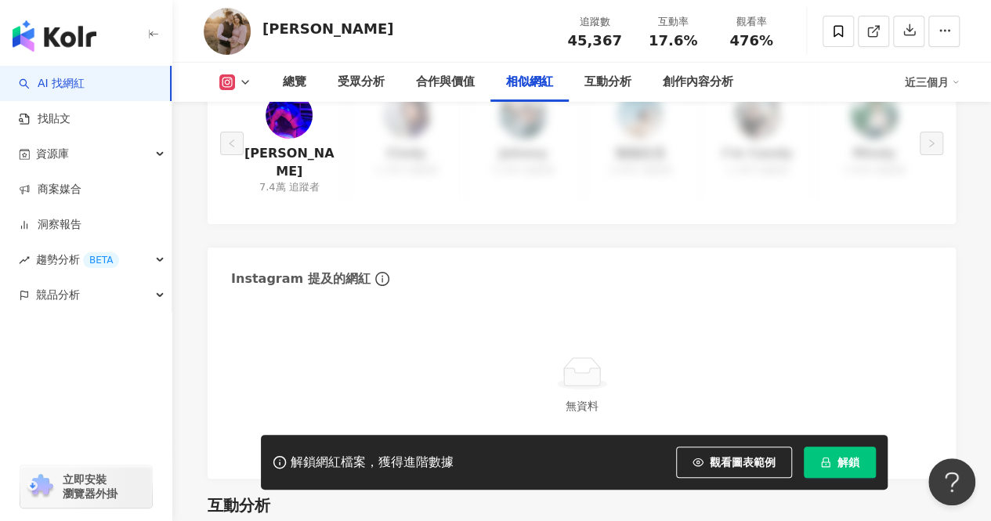
scroll to position [2717, 0]
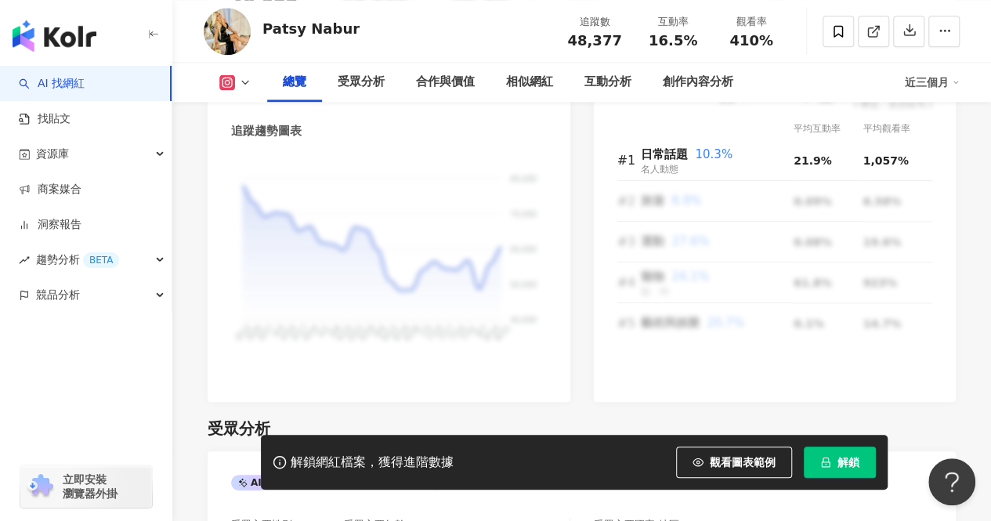
scroll to position [1083, 0]
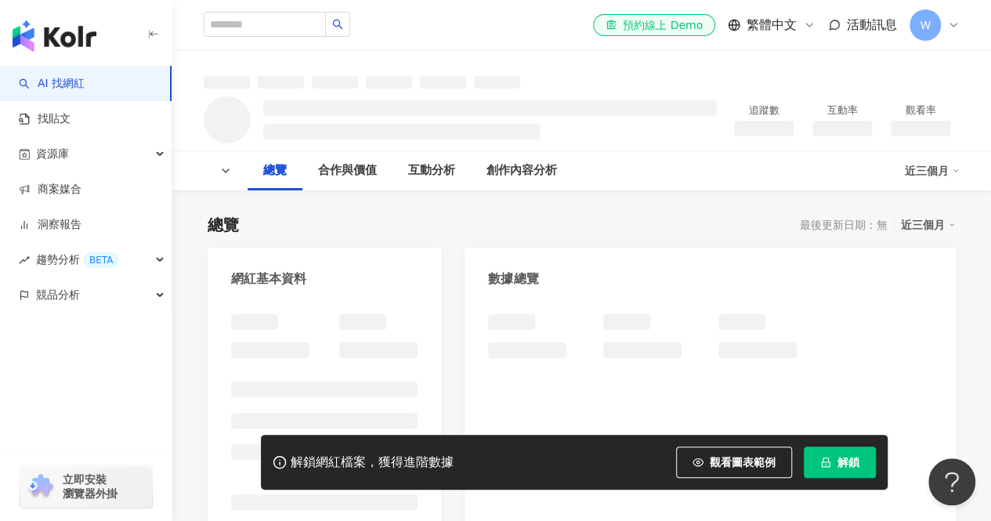
scroll to position [73, 0]
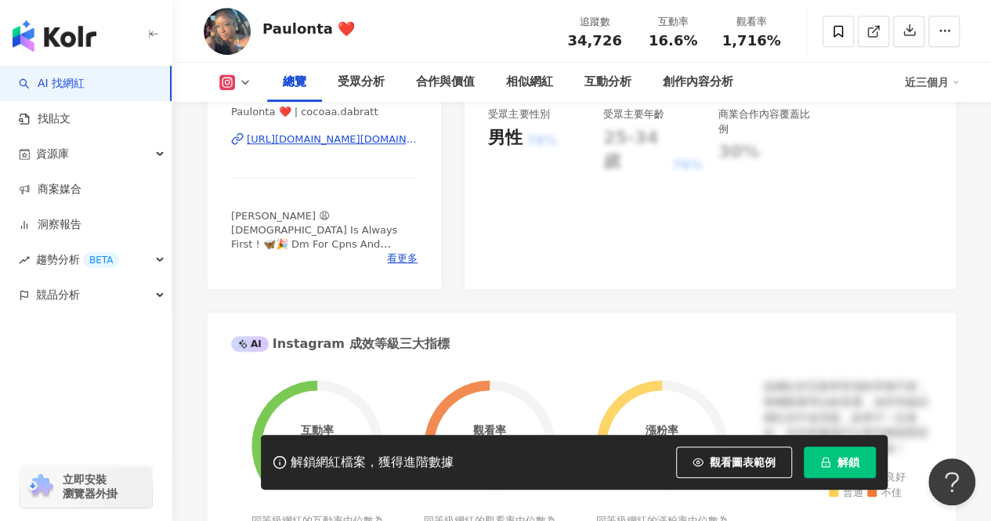
scroll to position [353, 0]
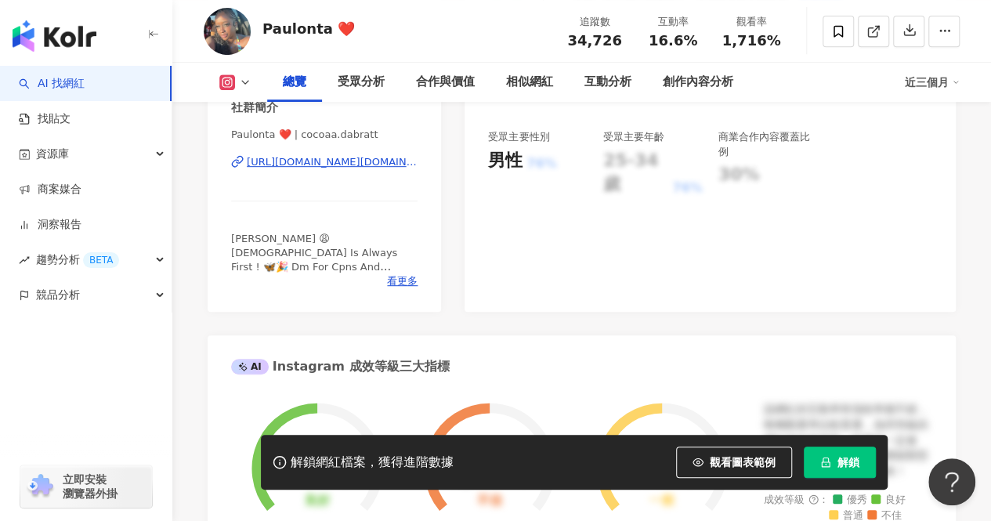
click at [326, 163] on div "https://www.instagram.com/cocoaa.dabratt/" at bounding box center [332, 162] width 171 height 14
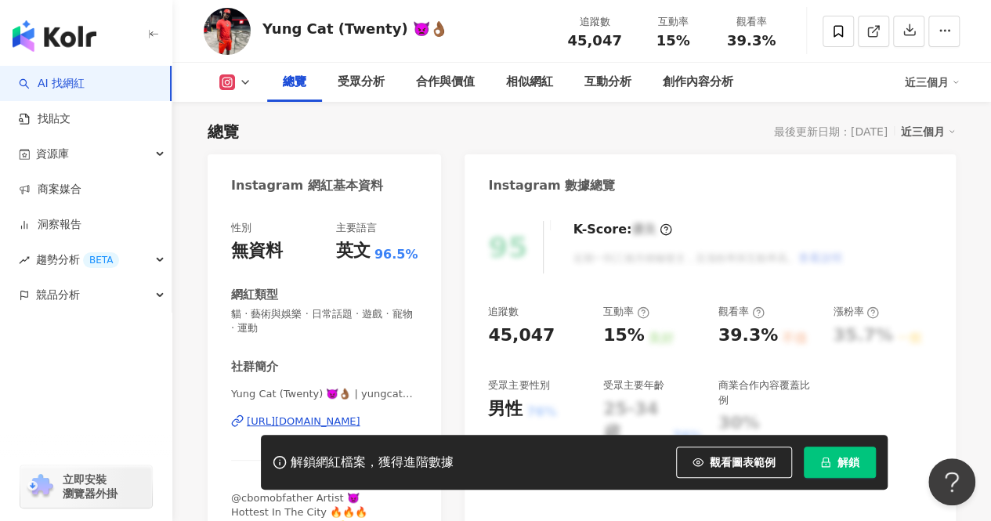
scroll to position [233, 0]
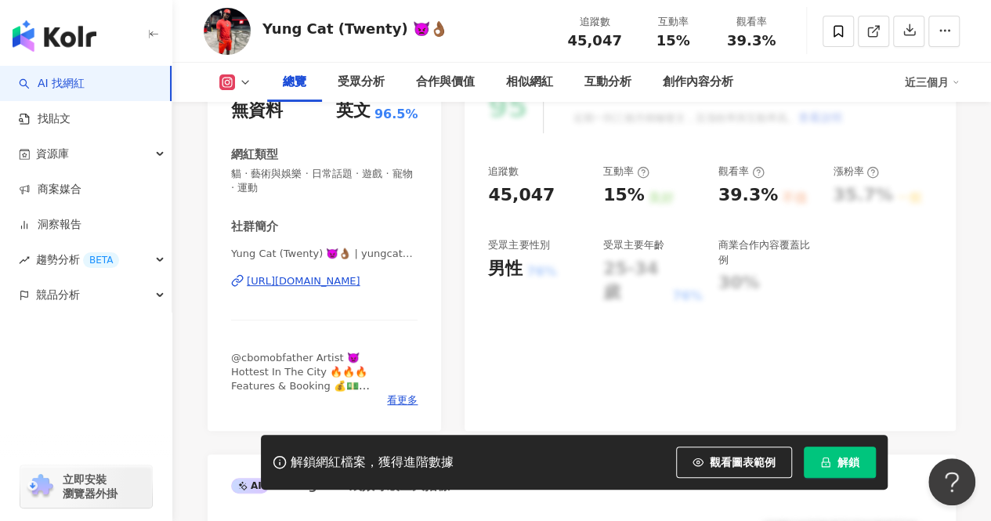
click at [360, 277] on div "https://www.instagram.com/yungcatbgm20/" at bounding box center [304, 281] width 114 height 14
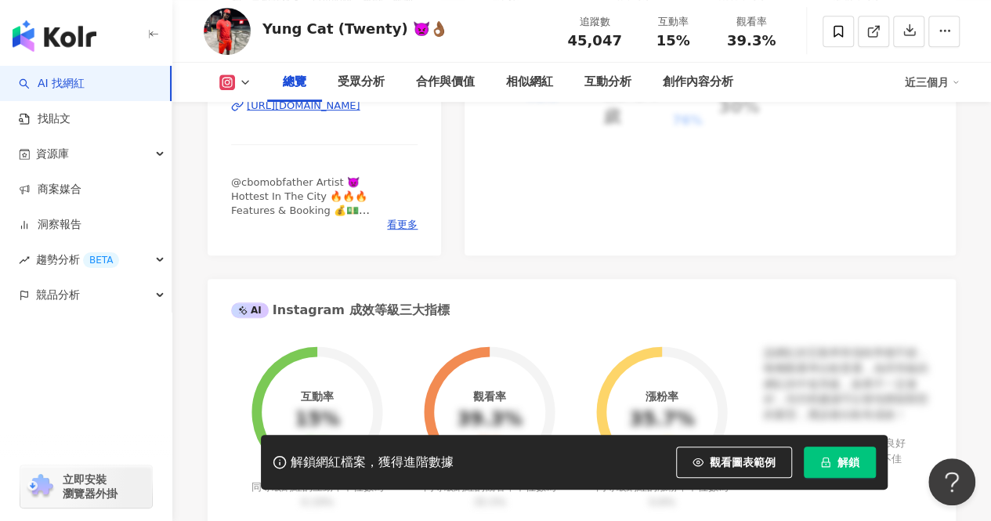
scroll to position [411, 0]
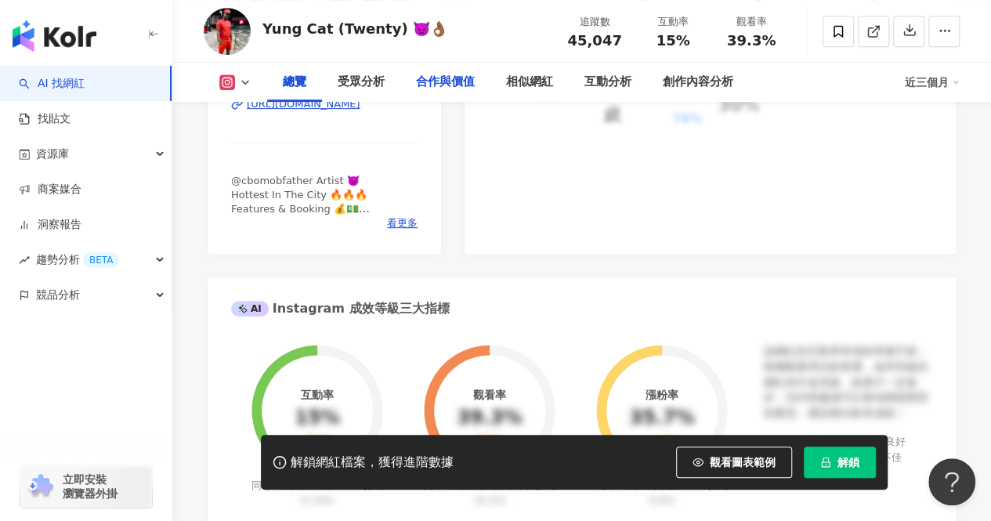
click at [447, 86] on div "合作與價值" at bounding box center [445, 82] width 59 height 19
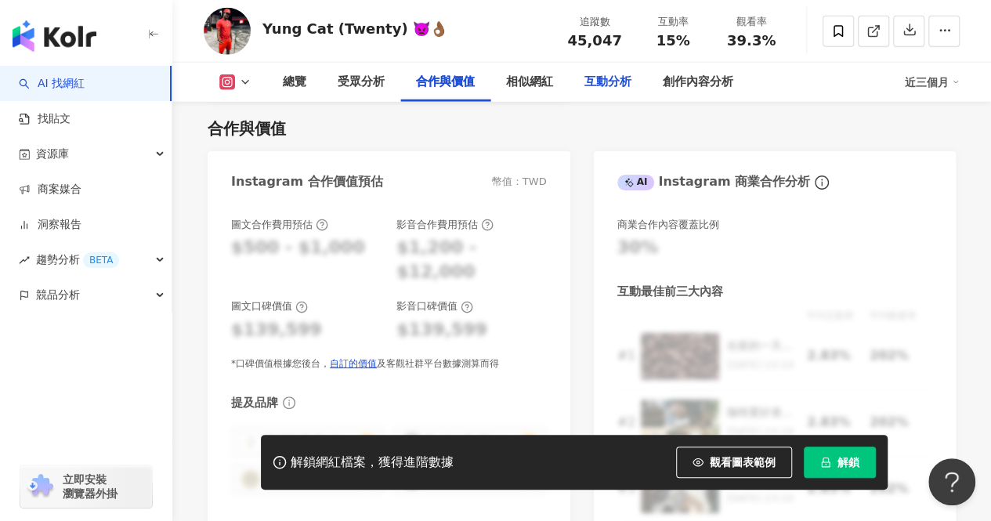
click at [606, 88] on div "互動分析" at bounding box center [608, 82] width 47 height 19
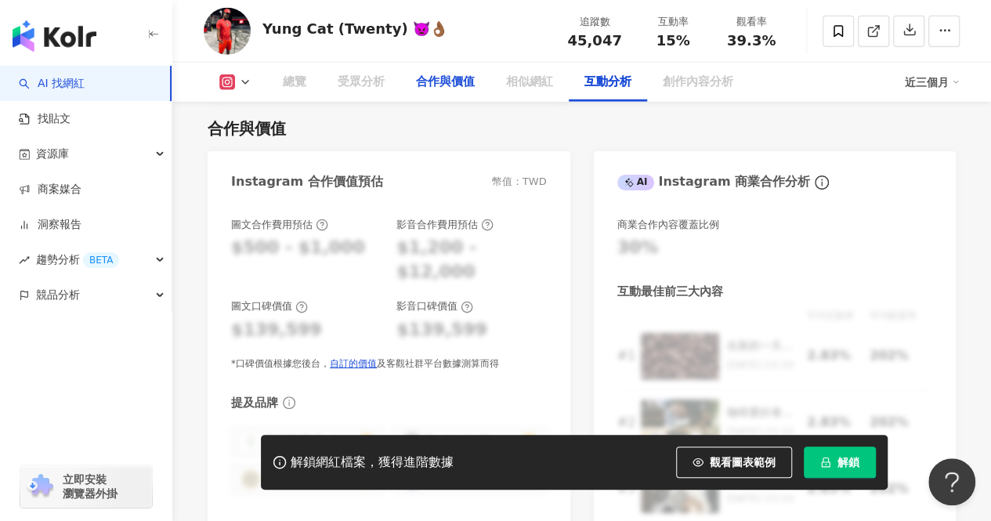
scroll to position [3073, 0]
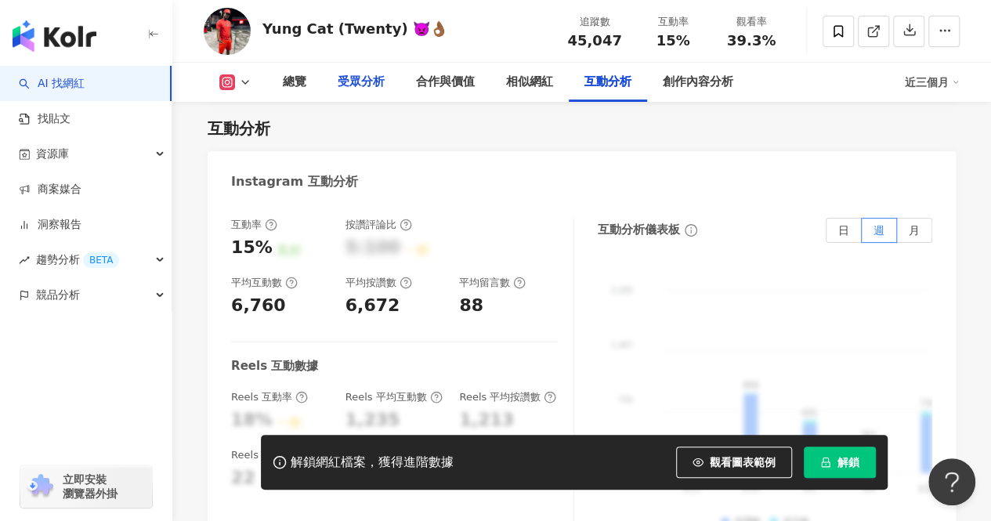
click at [380, 88] on div "受眾分析" at bounding box center [361, 82] width 47 height 19
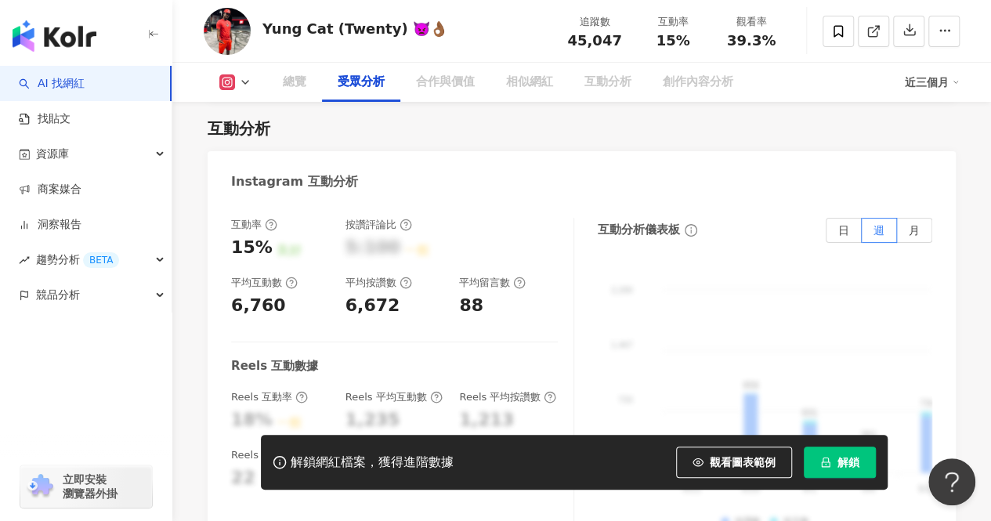
scroll to position [1377, 0]
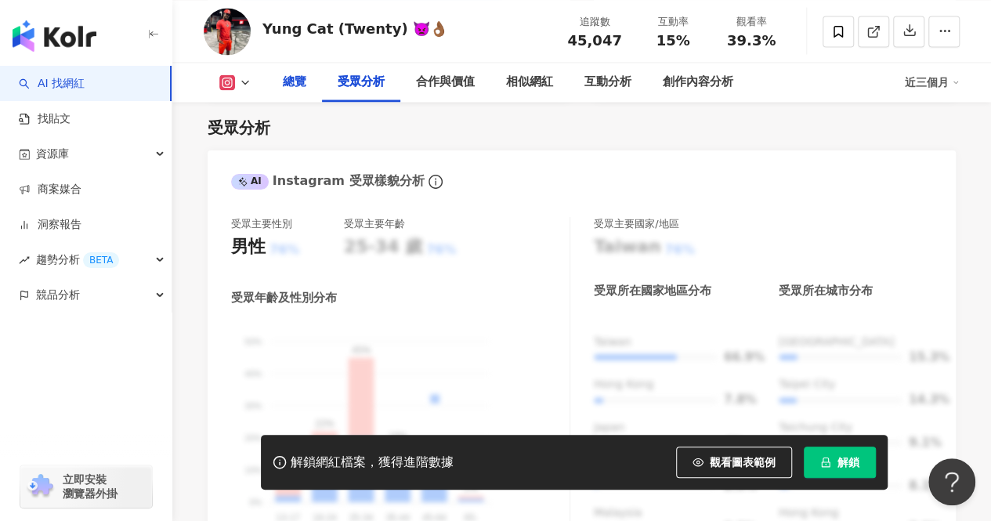
click at [310, 78] on div "總覽" at bounding box center [294, 82] width 55 height 39
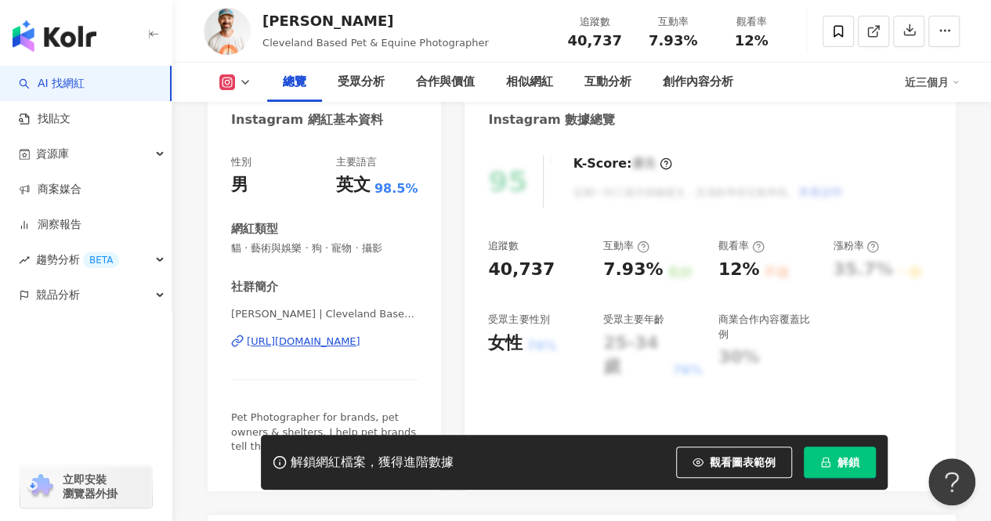
scroll to position [181, 0]
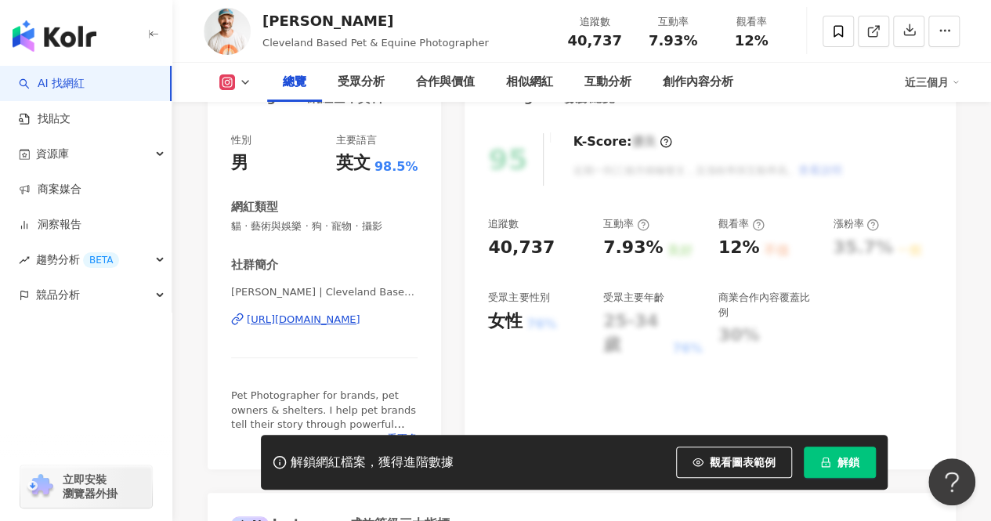
click at [321, 323] on div "[URL][DOMAIN_NAME]" at bounding box center [304, 320] width 114 height 14
click at [234, 71] on div "總覽 受眾分析 合作與價值 相似網紅 互動分析 創作內容分析 近三個月" at bounding box center [582, 82] width 756 height 39
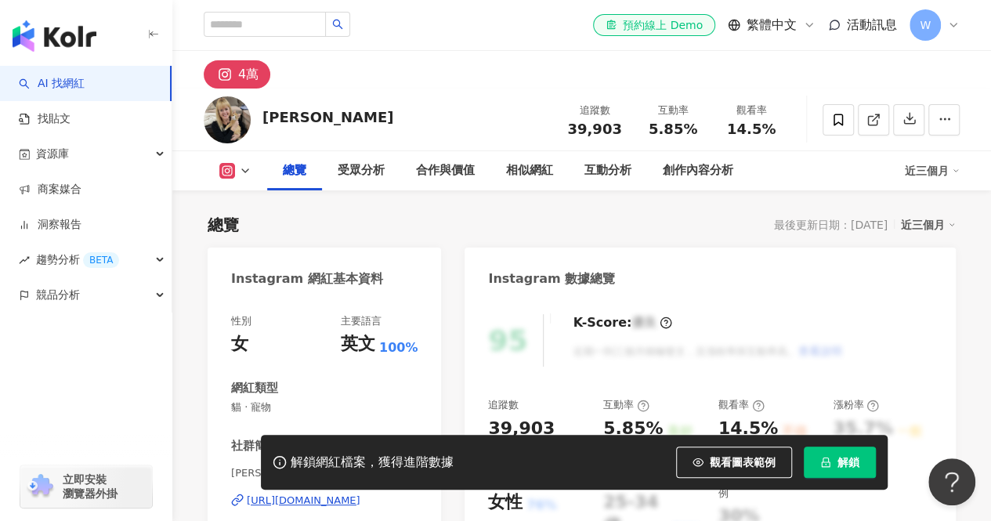
scroll to position [146, 0]
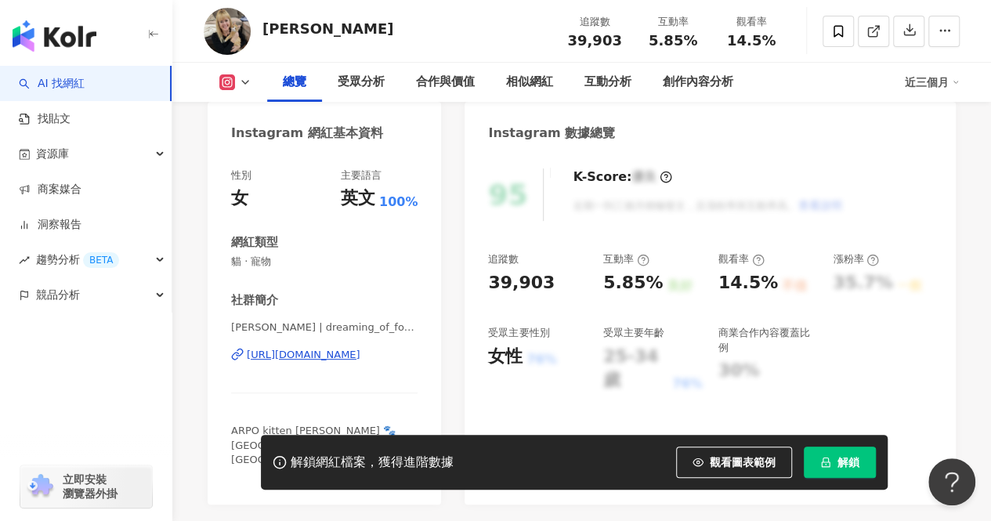
click at [349, 352] on div "[URL][DOMAIN_NAME]" at bounding box center [304, 355] width 114 height 14
click at [516, 92] on div "相似網紅" at bounding box center [530, 82] width 78 height 39
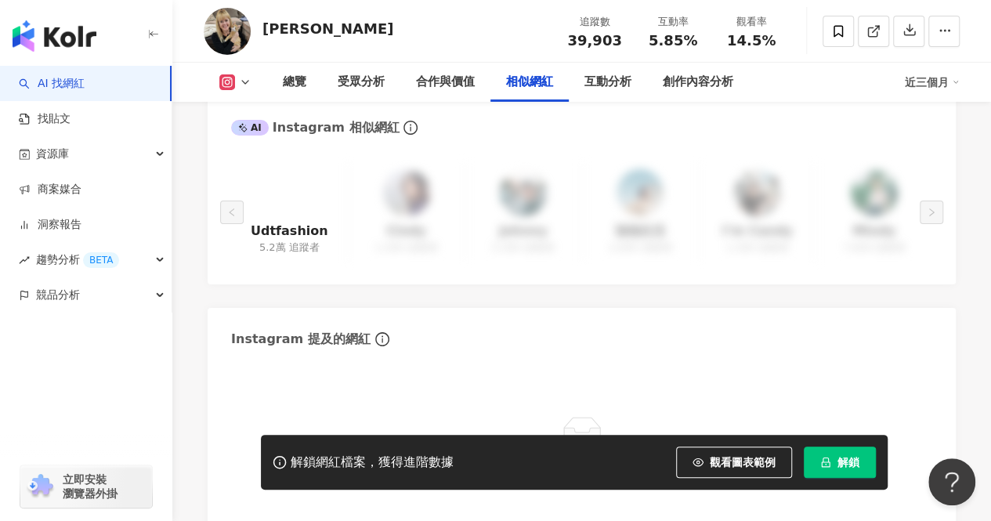
scroll to position [2603, 0]
click at [500, 283] on div "Udtfashion 5.2萬 追蹤者 Cindy 1,300 追蹤者 Johnny 5,300 追蹤者 強強生活 2,800 追蹤者 I’m Candy 1…" at bounding box center [582, 216] width 748 height 137
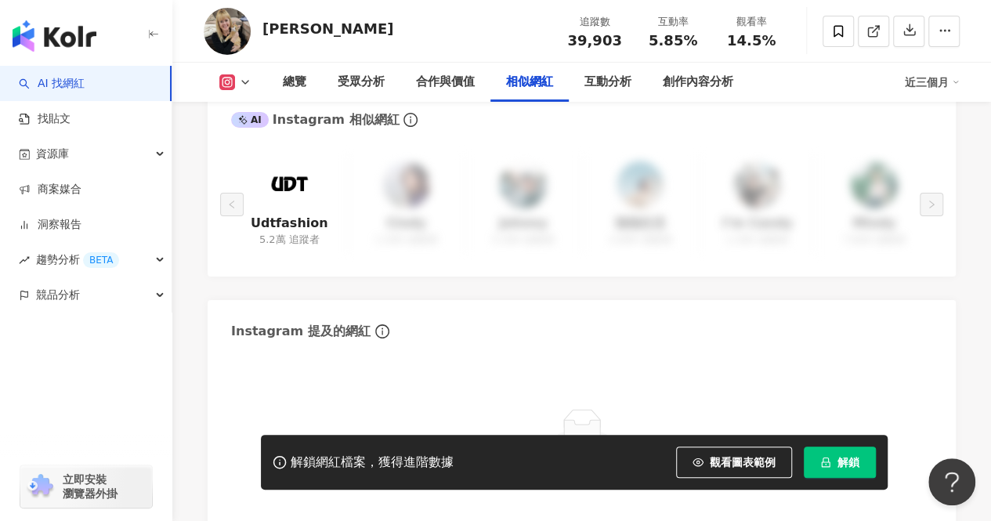
drag, startPoint x: 500, startPoint y: 282, endPoint x: 390, endPoint y: 303, distance: 111.7
click at [390, 303] on div "Instagram 提及的網紅" at bounding box center [582, 325] width 748 height 51
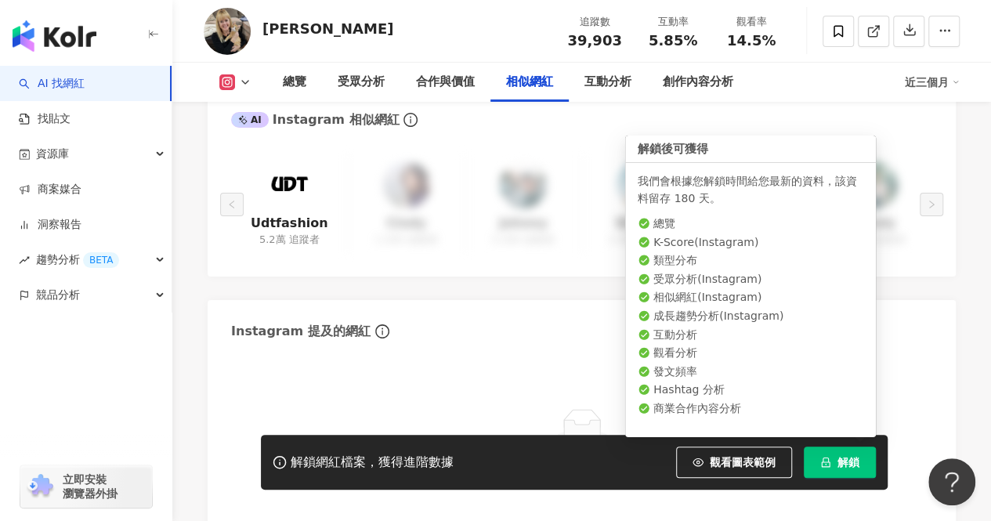
click at [838, 476] on button "解鎖" at bounding box center [840, 462] width 72 height 31
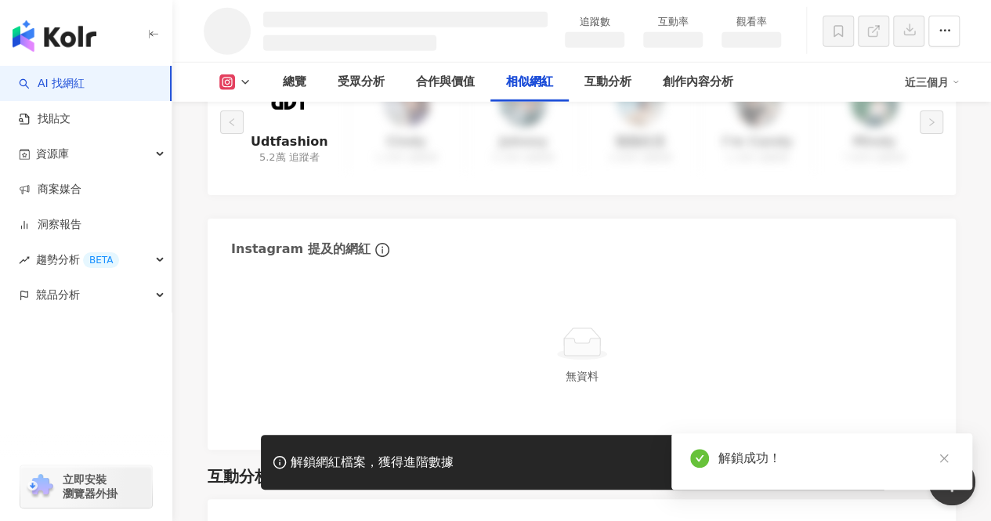
scroll to position [2275, 0]
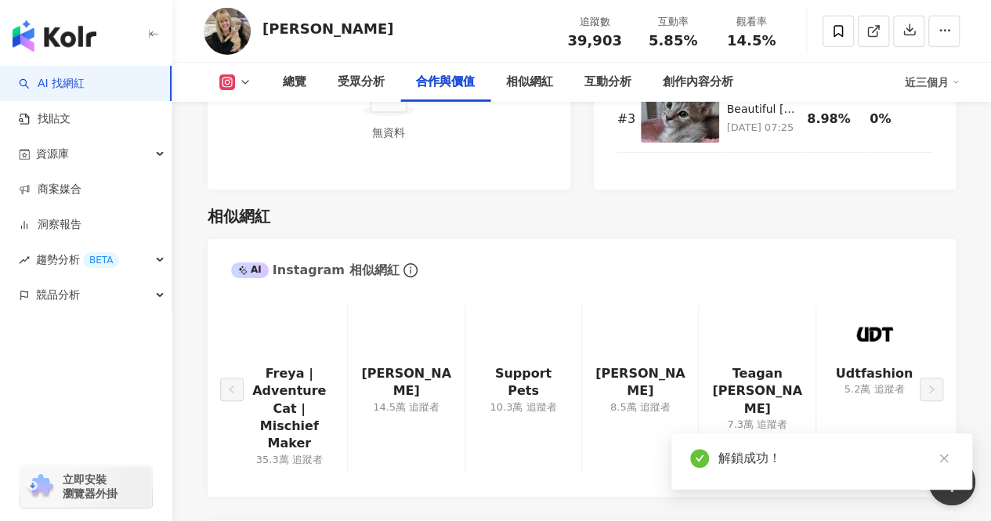
scroll to position [2542, 0]
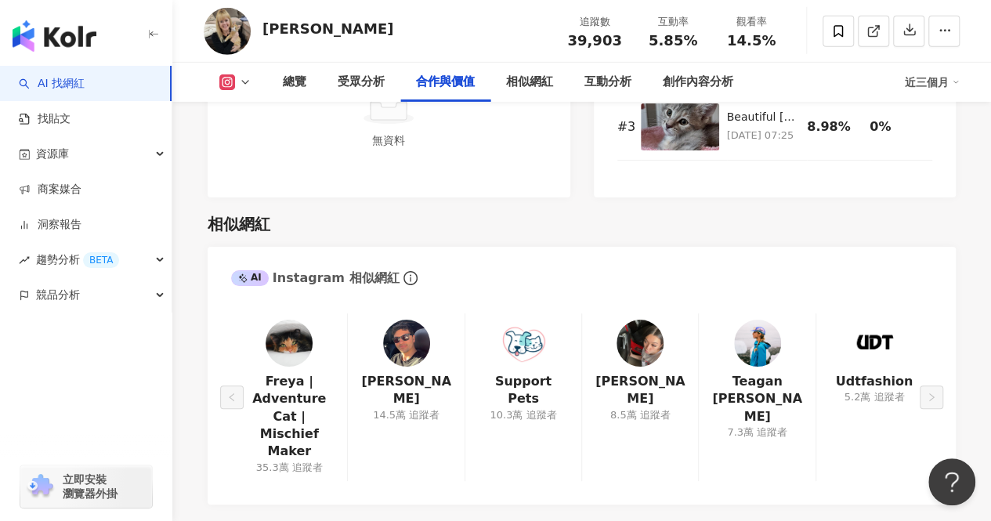
click at [304, 320] on img at bounding box center [289, 343] width 47 height 47
click at [514, 320] on img at bounding box center [523, 343] width 47 height 47
click at [624, 320] on img at bounding box center [640, 343] width 47 height 47
click at [746, 320] on img at bounding box center [757, 343] width 47 height 47
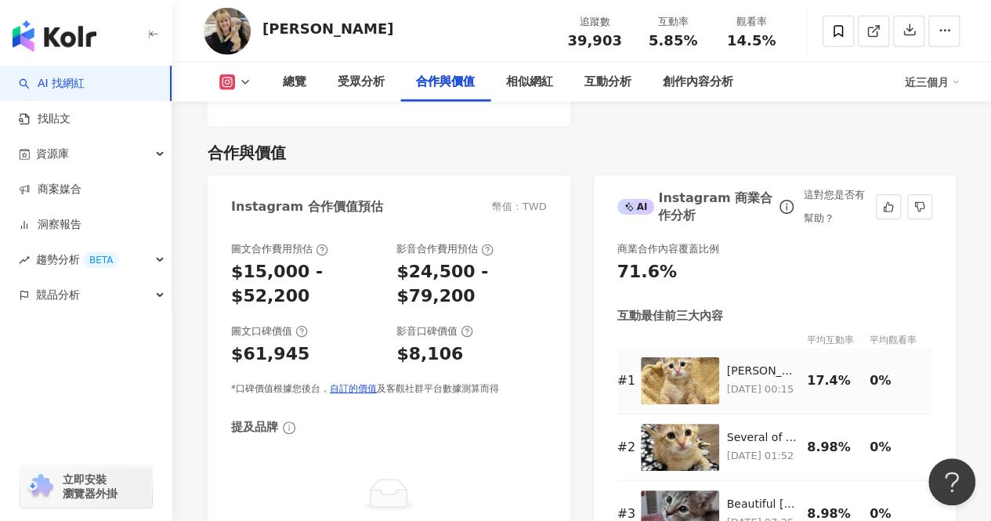
scroll to position [2152, 0]
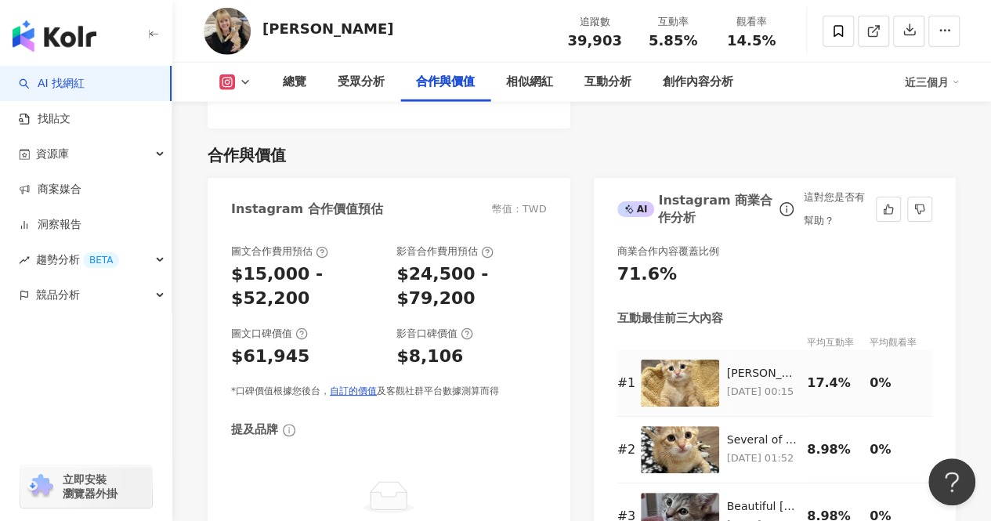
click at [762, 375] on td "Colby is here to wish everyone a happy Memorial Day weekend! He is doing so gre…" at bounding box center [767, 383] width 81 height 67
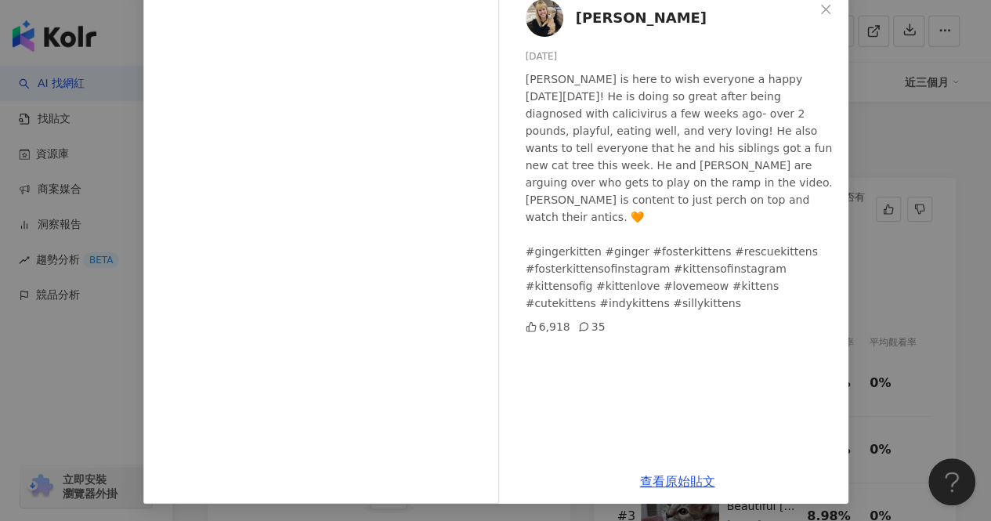
scroll to position [0, 0]
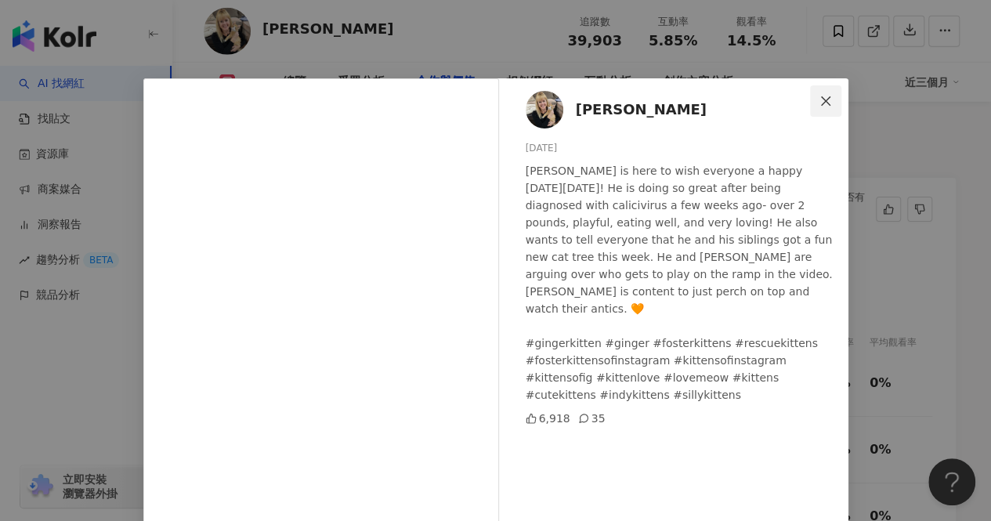
click at [820, 95] on icon "close" at bounding box center [826, 101] width 13 height 13
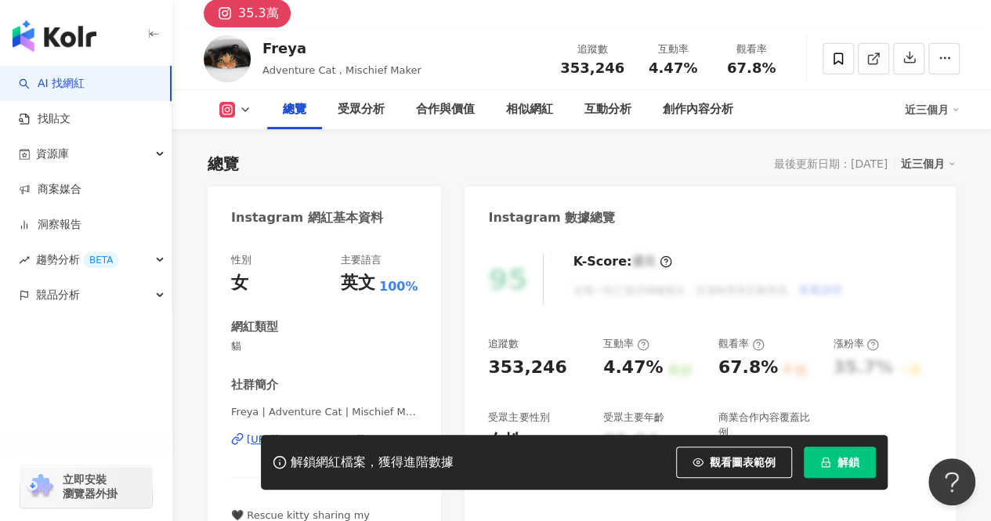
scroll to position [163, 0]
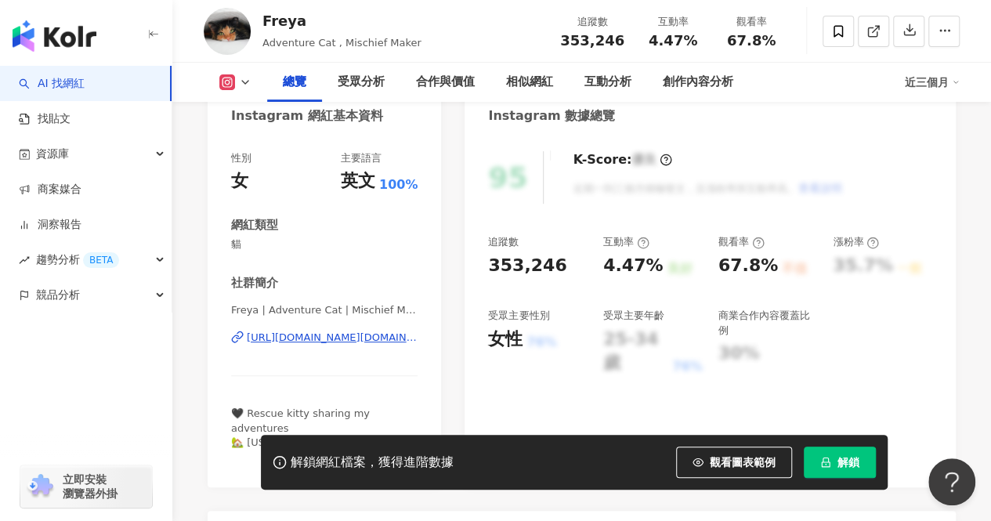
click at [322, 335] on div "https://www.instagram.com/freya.the.fluff/" at bounding box center [332, 338] width 171 height 14
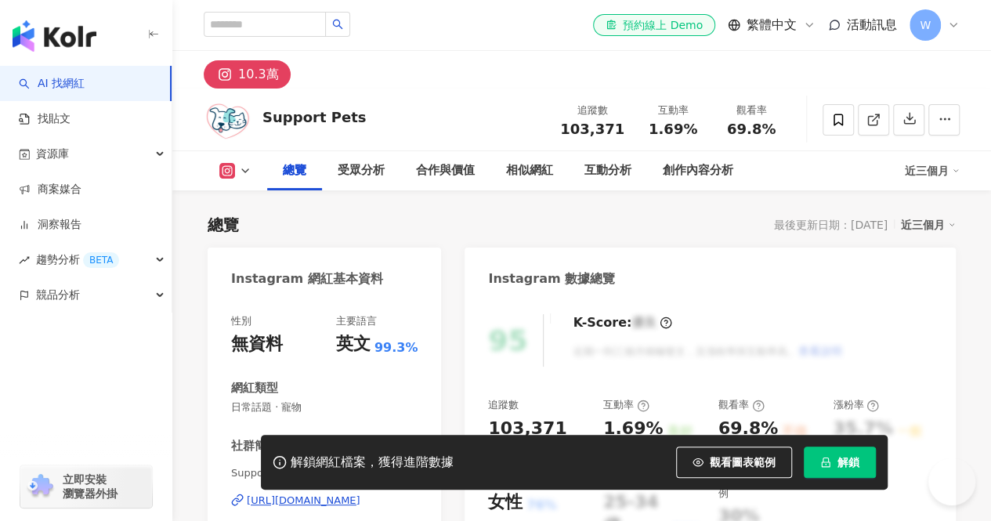
scroll to position [121, 0]
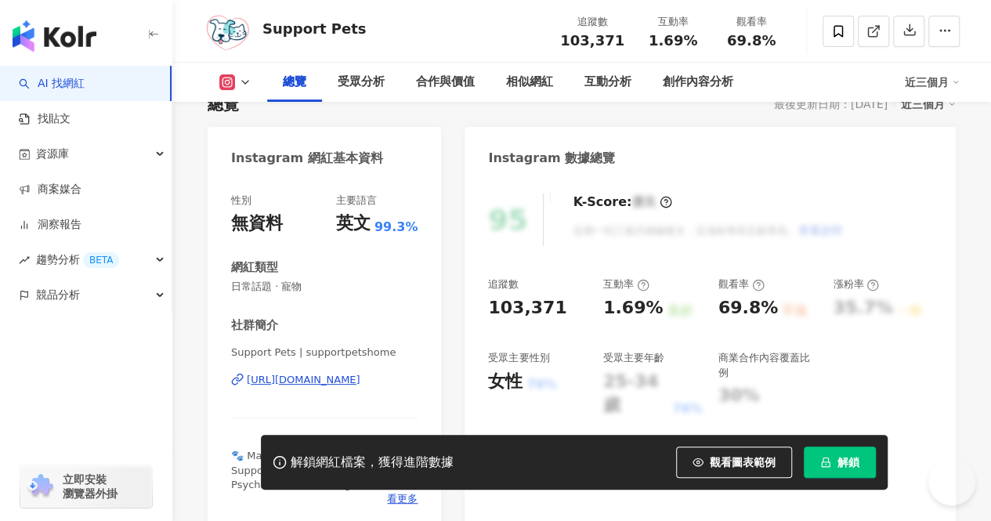
click at [333, 383] on div "[URL][DOMAIN_NAME]" at bounding box center [304, 380] width 114 height 14
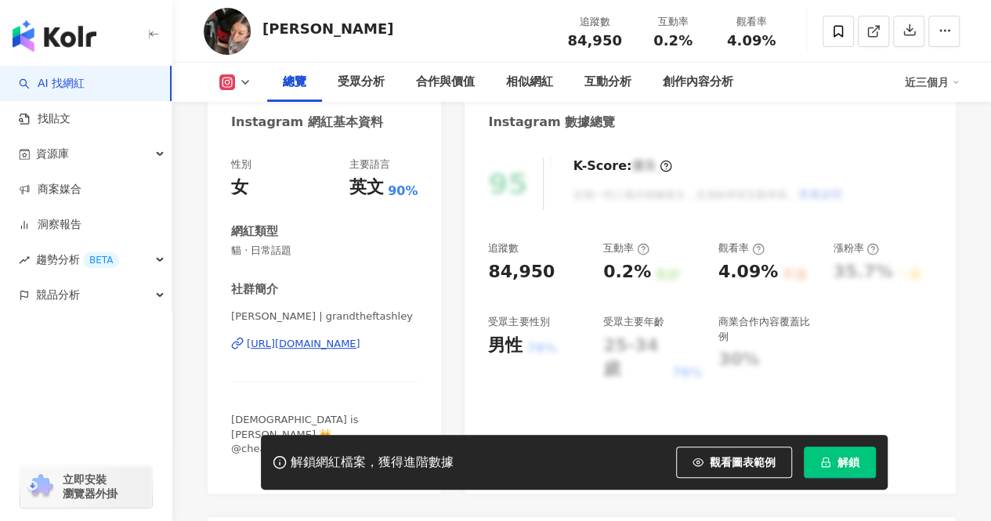
scroll to position [158, 0]
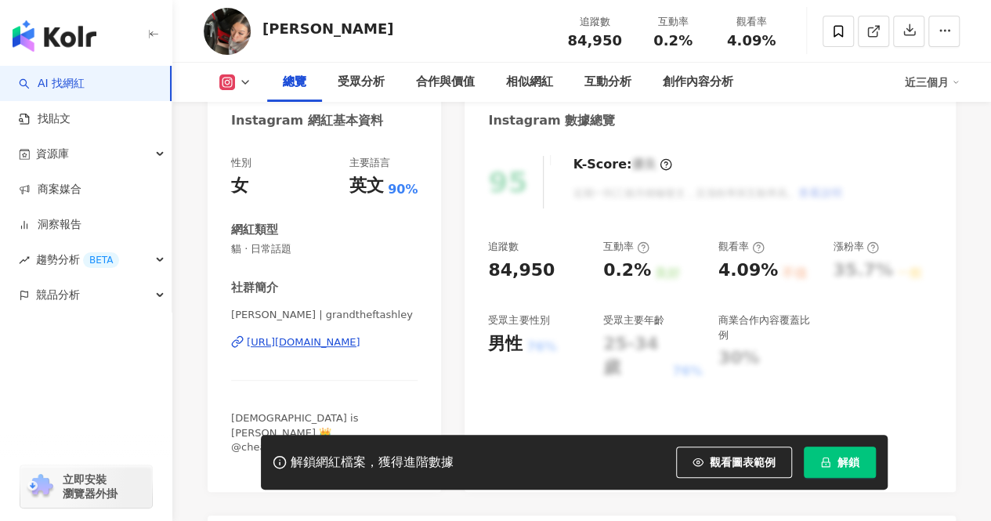
click at [360, 339] on div "[URL][DOMAIN_NAME]" at bounding box center [304, 342] width 114 height 14
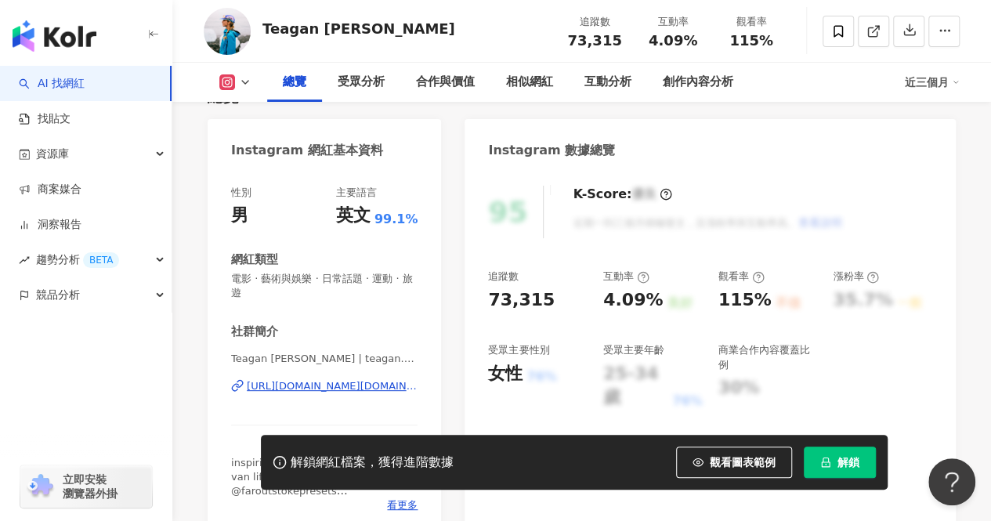
click at [335, 383] on div "https://www.instagram.com/teagan.maddux/" at bounding box center [332, 386] width 171 height 14
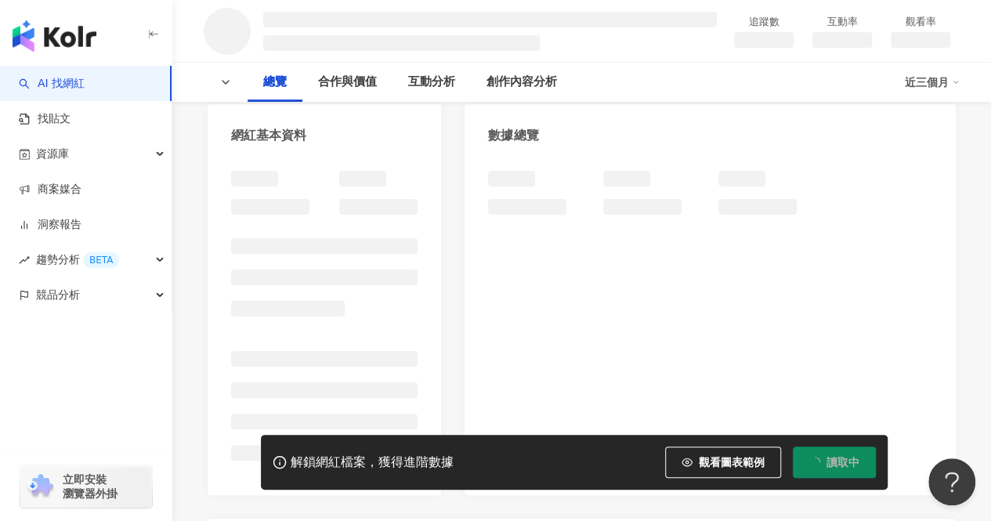
scroll to position [147, 0]
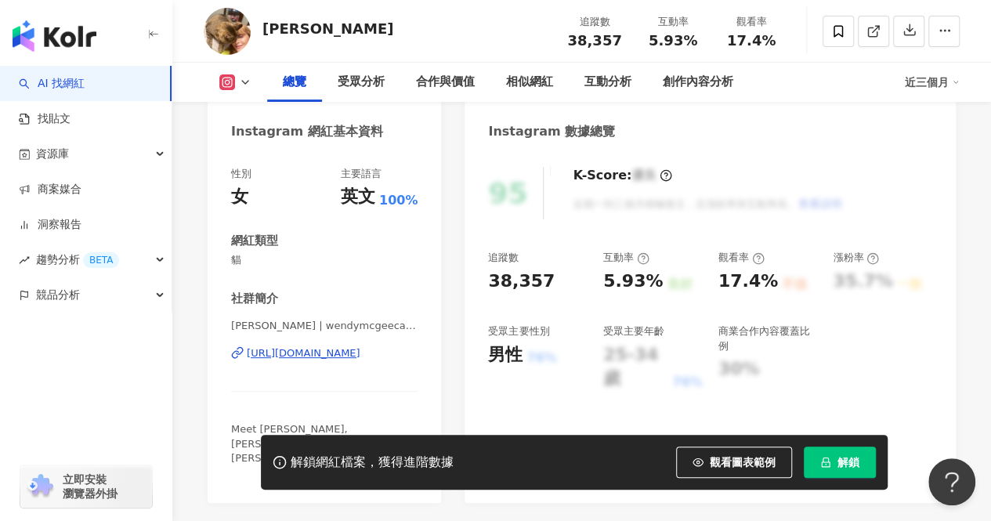
scroll to position [186, 0]
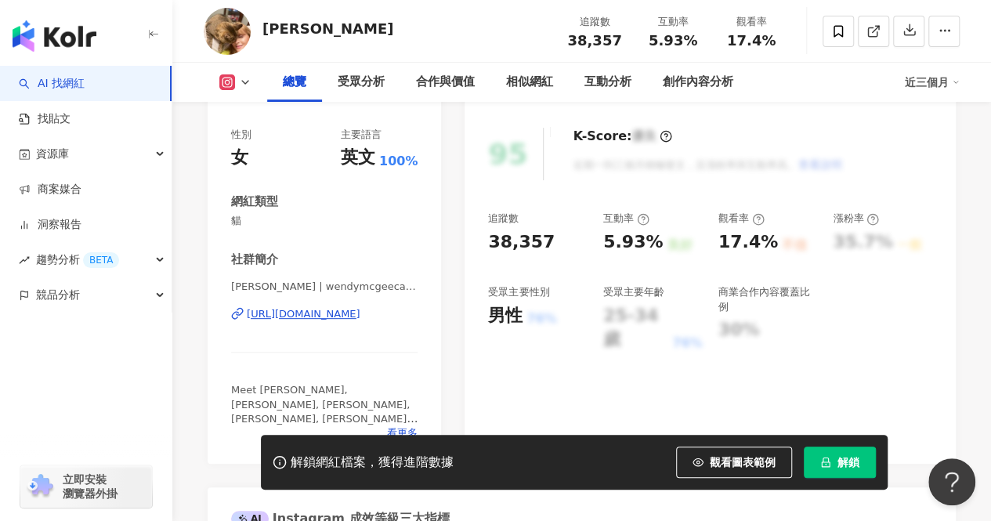
click at [355, 316] on div "https://www.instagram.com/wendymcgeecatmom/" at bounding box center [304, 314] width 114 height 14
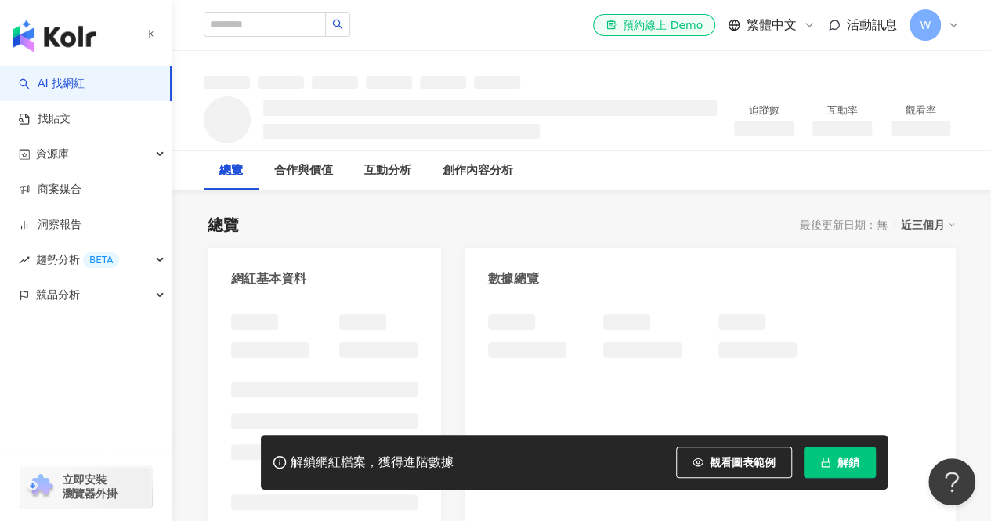
scroll to position [58, 0]
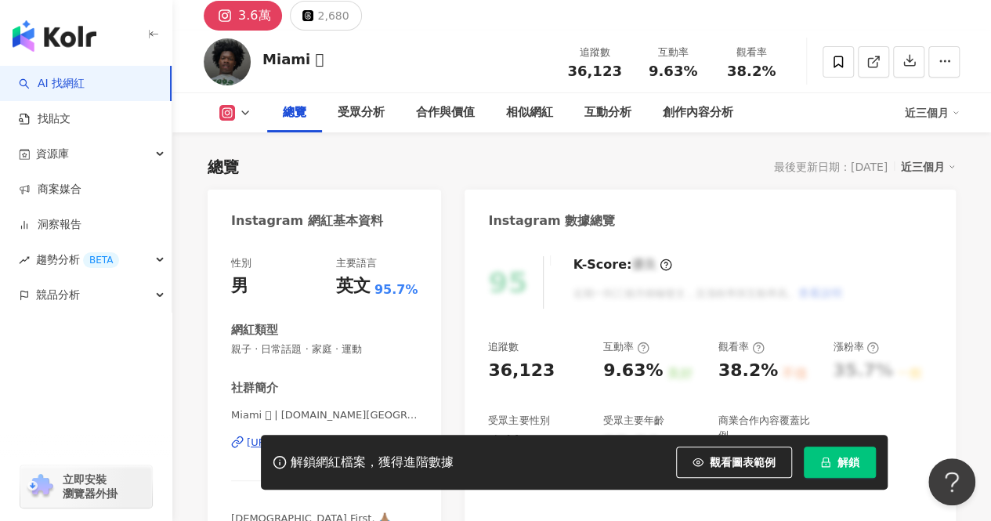
scroll to position [201, 0]
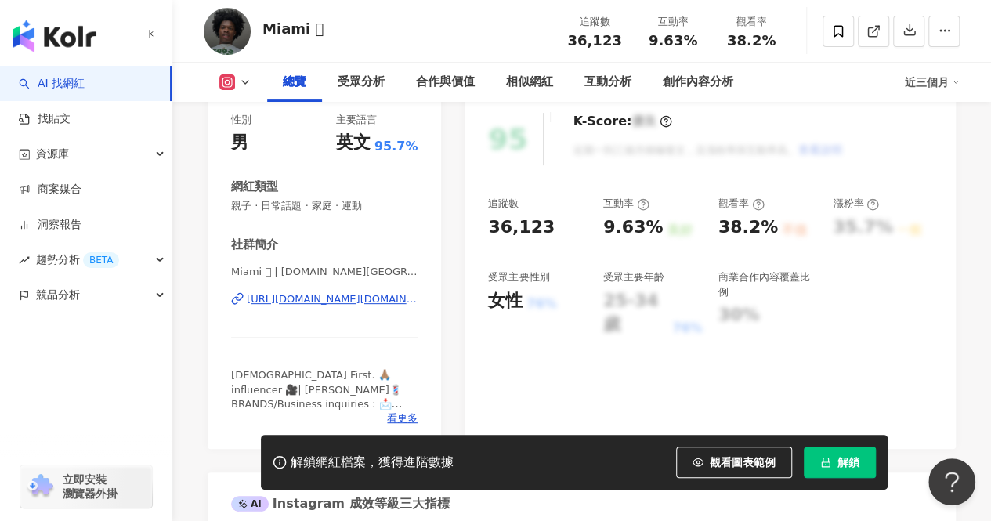
click at [351, 299] on div "[URL][DOMAIN_NAME][DOMAIN_NAME]" at bounding box center [332, 299] width 171 height 14
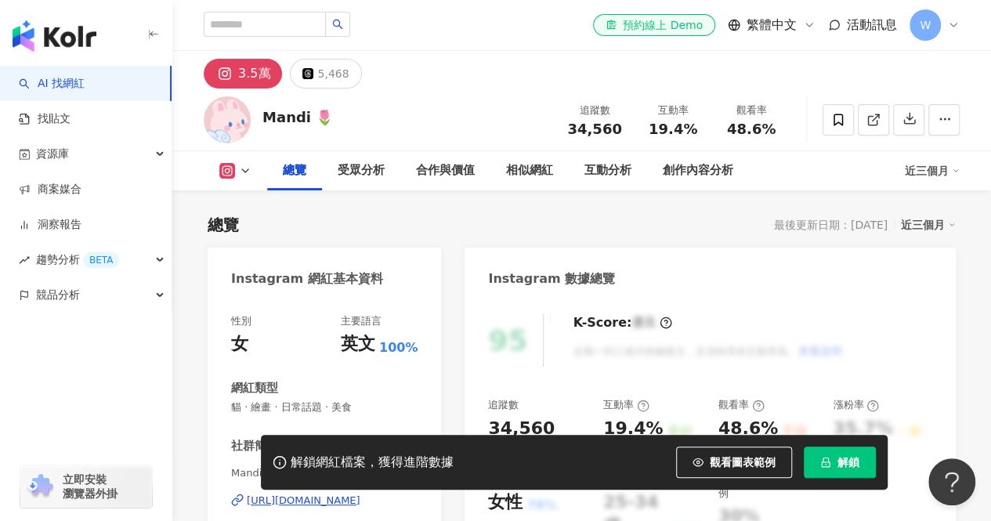
scroll to position [317, 0]
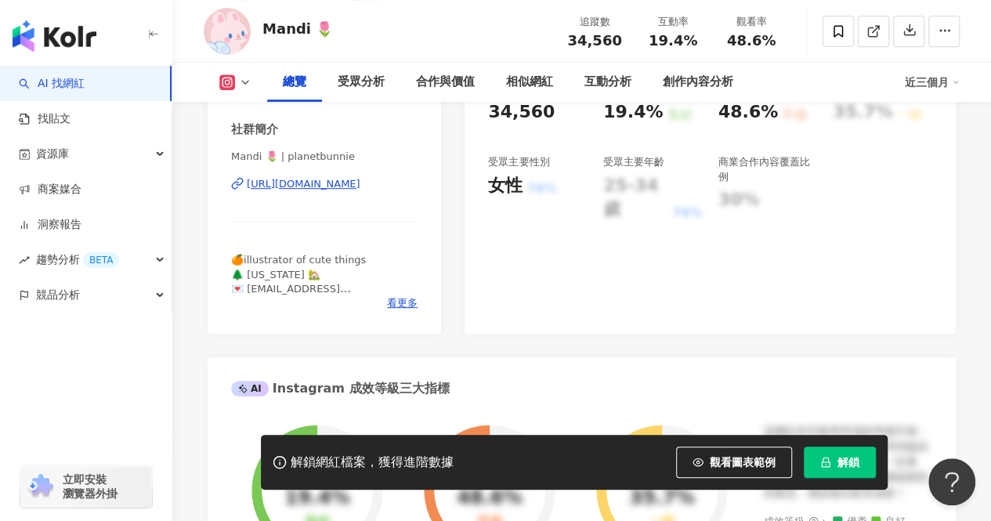
click at [351, 185] on div "[URL][DOMAIN_NAME]" at bounding box center [304, 184] width 114 height 14
